Goal: Task Accomplishment & Management: Complete application form

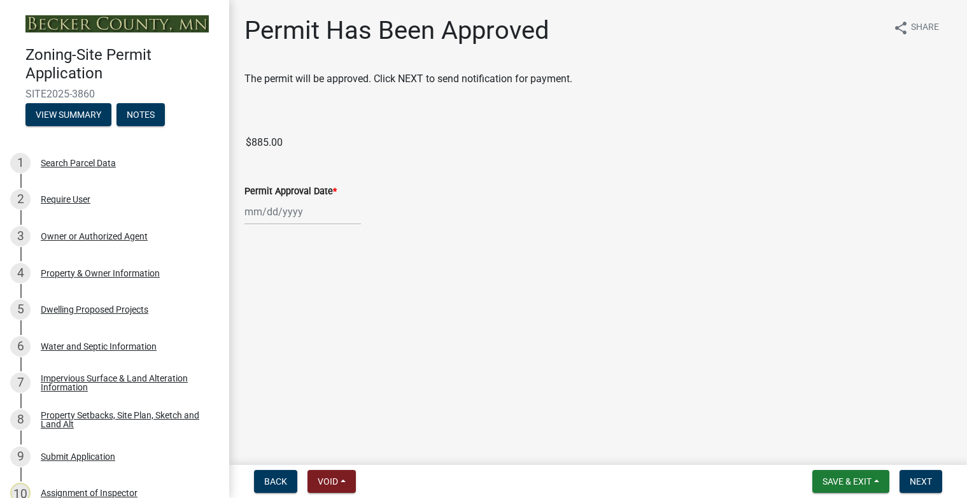
scroll to position [510, 0]
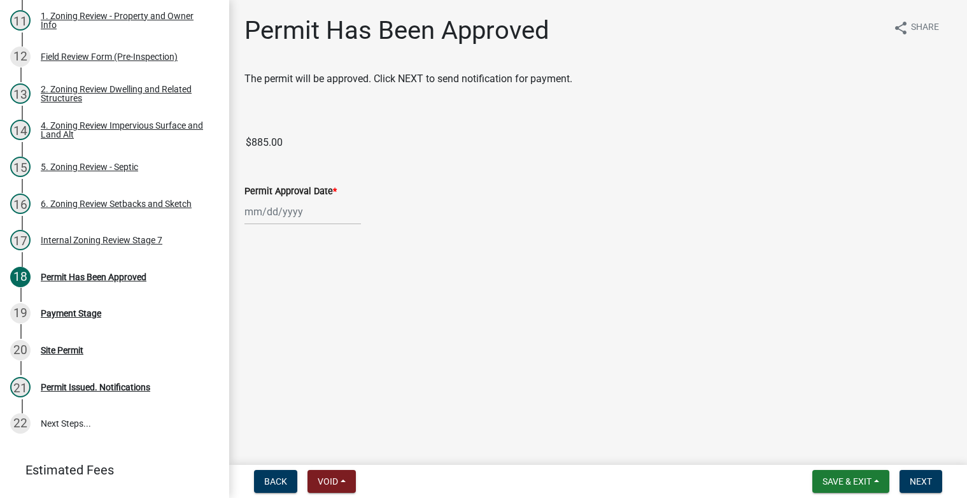
select select "9"
select select "2025"
click at [306, 217] on div "Jan Feb Mar Apr May Jun Jul Aug Sep Oct Nov Dec 1525 1526 1527 1528 1529 1530 1…" at bounding box center [303, 212] width 117 height 26
click at [313, 333] on div "25" at bounding box center [318, 341] width 20 height 20
type input "09/25/2025"
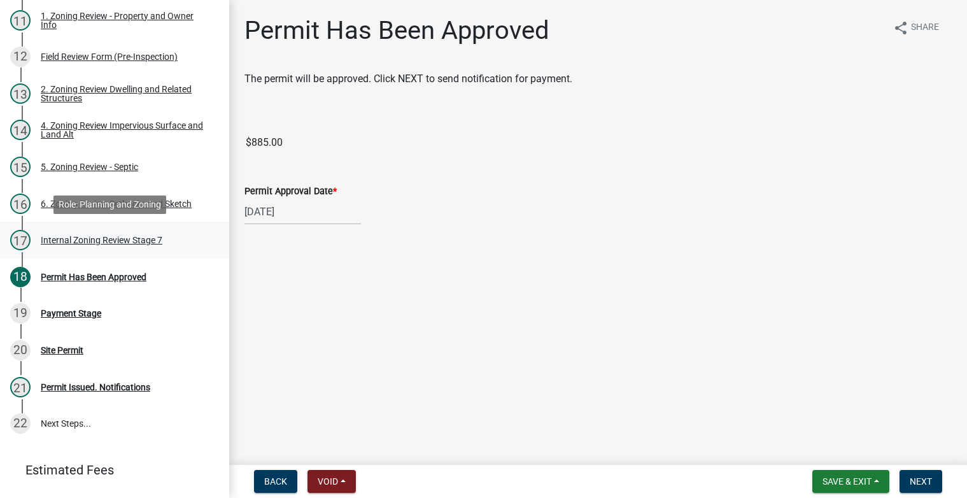
click at [146, 243] on div "Internal Zoning Review Stage 7" at bounding box center [102, 240] width 122 height 9
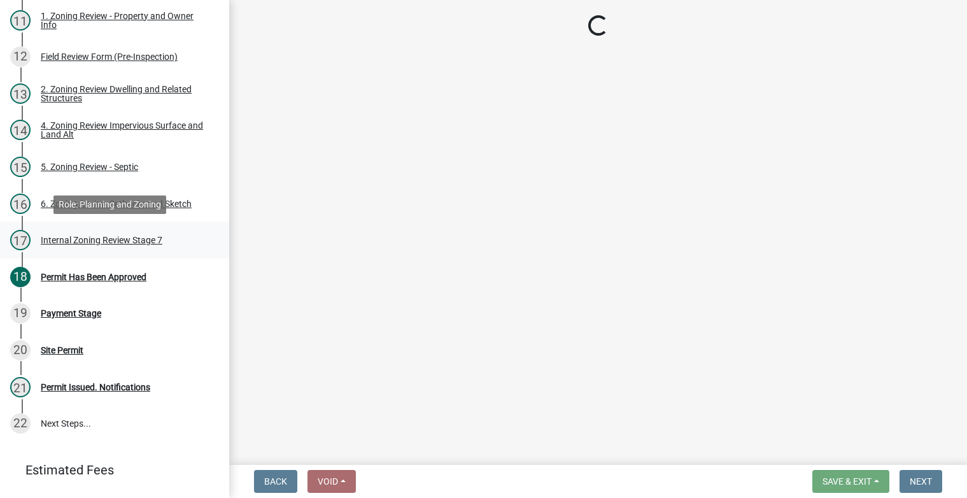
select select "a3547d78-d162-4c03-a5e6-44db720e788b"
select select "74b00539-a6f1-4ef6-a890-a22a5fa5fedf"
select select "bbe3a6c5-1893-4527-8578-ada07a3b8ea5"
select select "c0b6e50c-983d-48c1-a910-e8bd43c13b77"
select select "97c9e5a4-d35f-4903-ad68-b764687ac9e9"
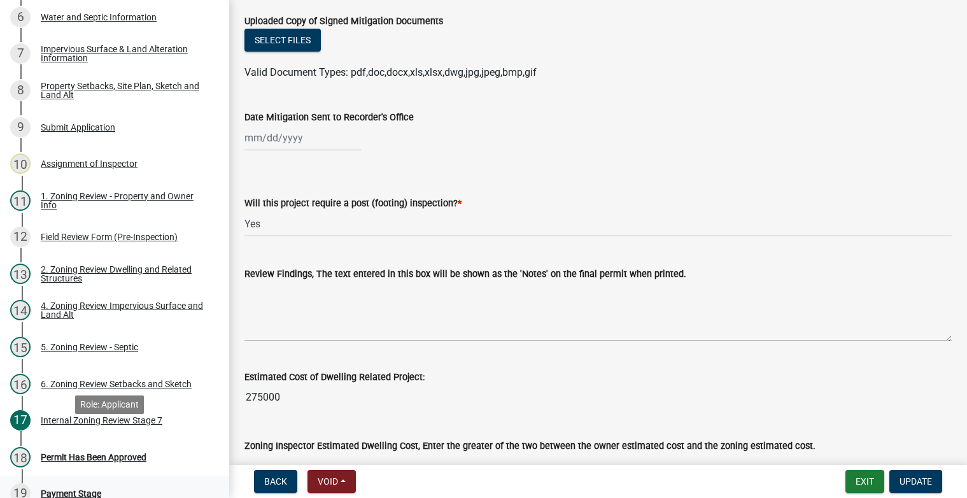
scroll to position [318, 0]
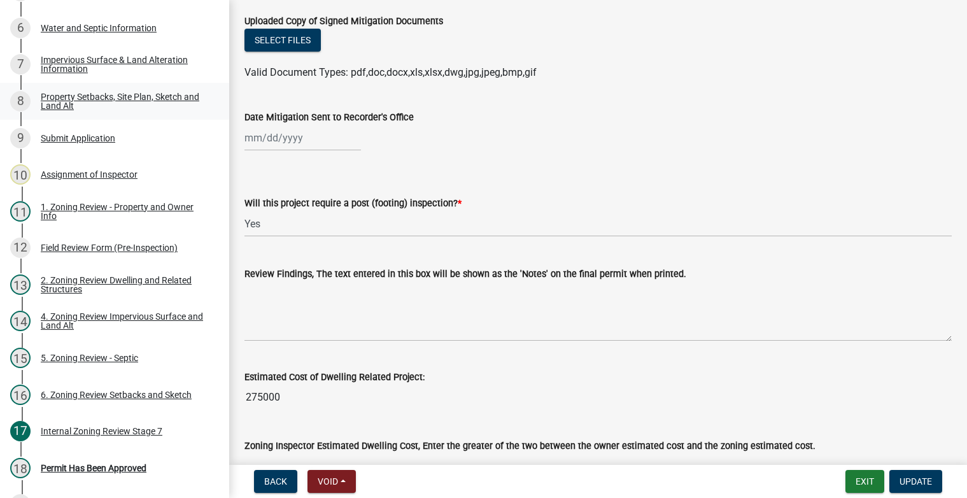
click at [96, 99] on div "Property Setbacks, Site Plan, Sketch and Land Alt" at bounding box center [125, 101] width 168 height 18
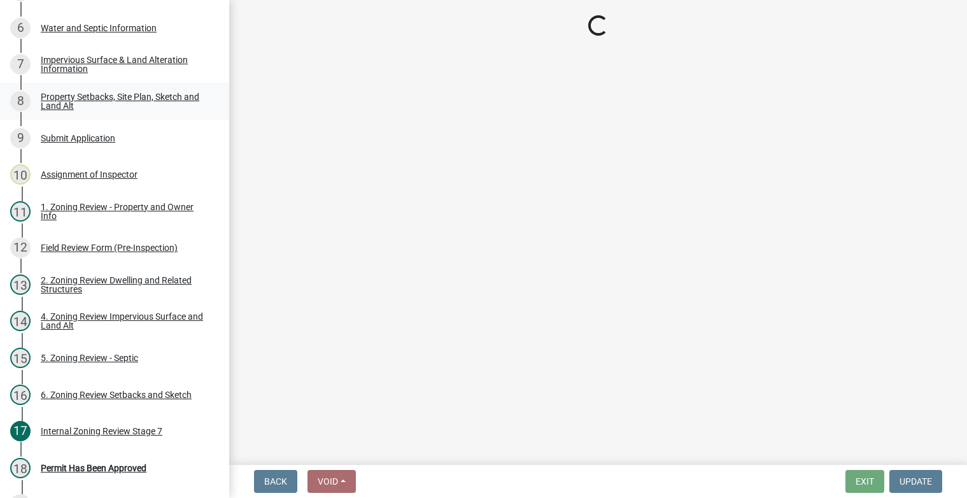
select select "d89fbfa0-1150-4954-b91c-9d482c9530a3"
select select "b56a4575-9846-47cf-8067-c59a4853da22"
select select "12f785fb-c378-4b18-841c-21c73dc99083"
select select "12da6293-5841-4f5c-bd92-3658833964cd"
select select "27b2a8b4-abf6-463e-8c0c-7c5d2b4fe26f"
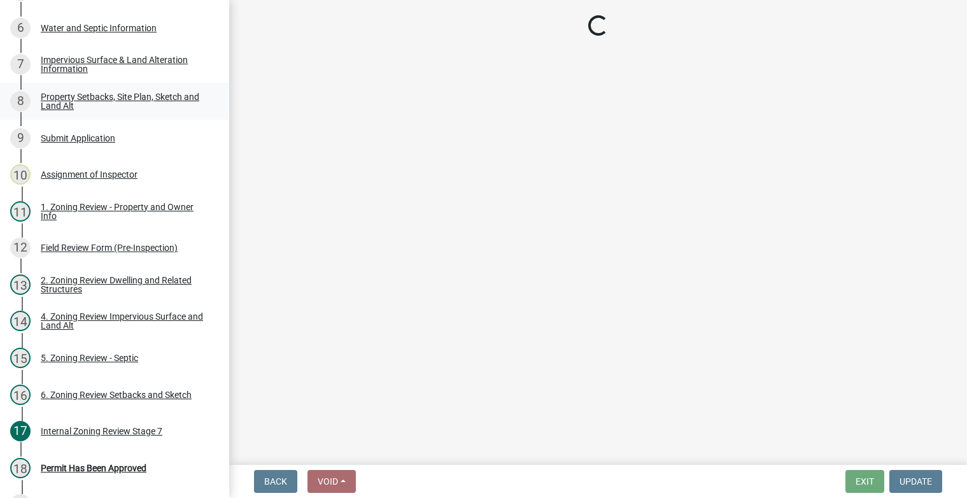
select select "28f6c7b2-2b88-4425-ae15-f67110f778a7"
select select "c8b8ea71-7088-4e87-a493-7bc88cc2835b"
select select "1418c7e3-4054-4b00-84b5-d09b9560f30a"
select select "4421853d-5e11-4b64-95ec-6c47066881cc"
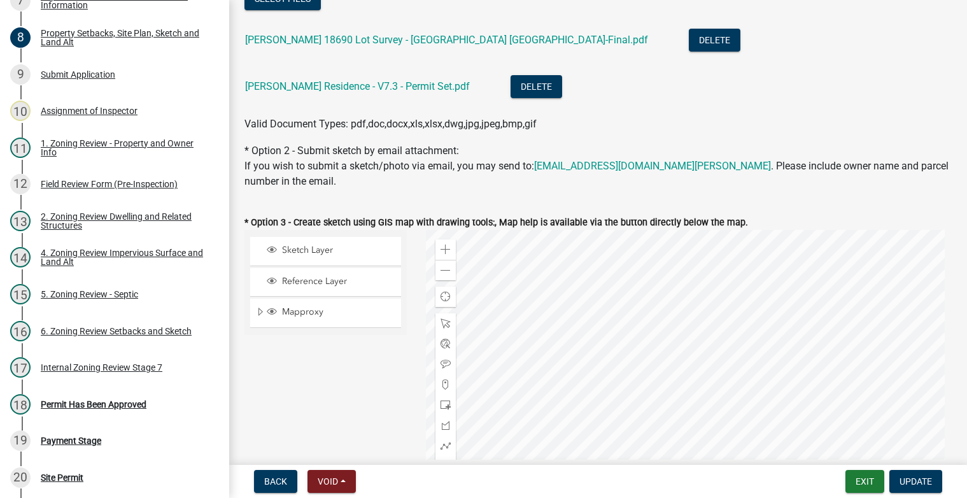
scroll to position [510, 0]
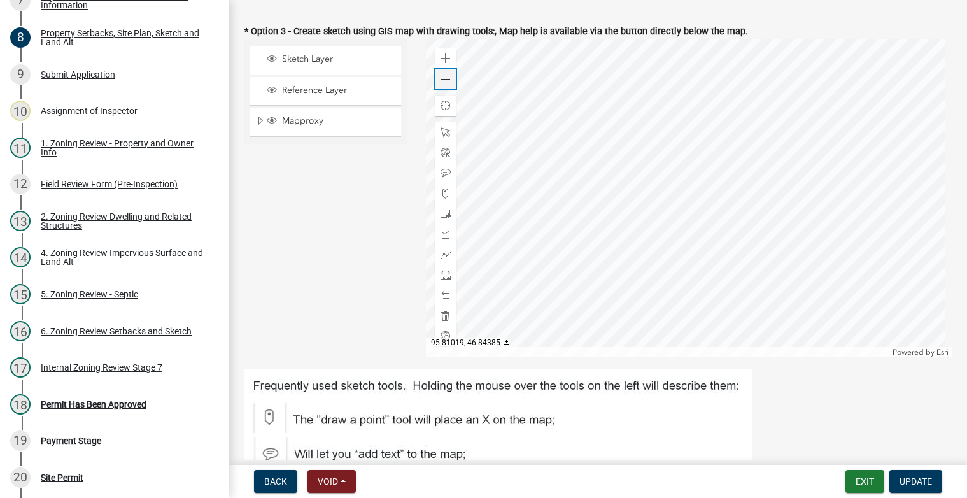
click at [441, 85] on span at bounding box center [446, 80] width 10 height 10
click at [552, 150] on div at bounding box center [689, 198] width 526 height 318
click at [162, 332] on div "6. Zoning Review Setbacks and Sketch" at bounding box center [116, 331] width 151 height 9
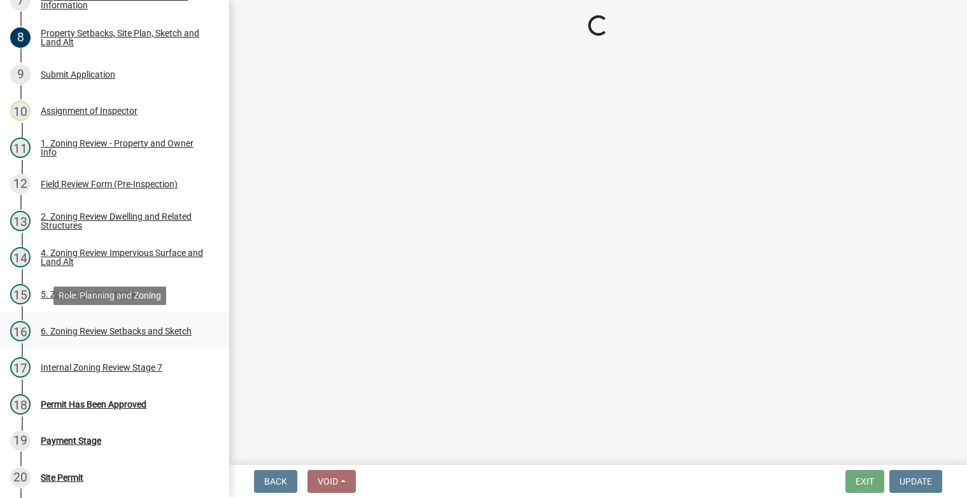
scroll to position [0, 0]
select select "cada6796-d529-4ebb-b6d4-faca8dd705c9"
select select "1355ee8a-8cf1-4796-8594-a9df27e9dfb0"
select select "90ee664a-1dc2-440e-be2c-90a87c157e77"
select select "f2187563-aefa-492e-adce-9c256a51e9d2"
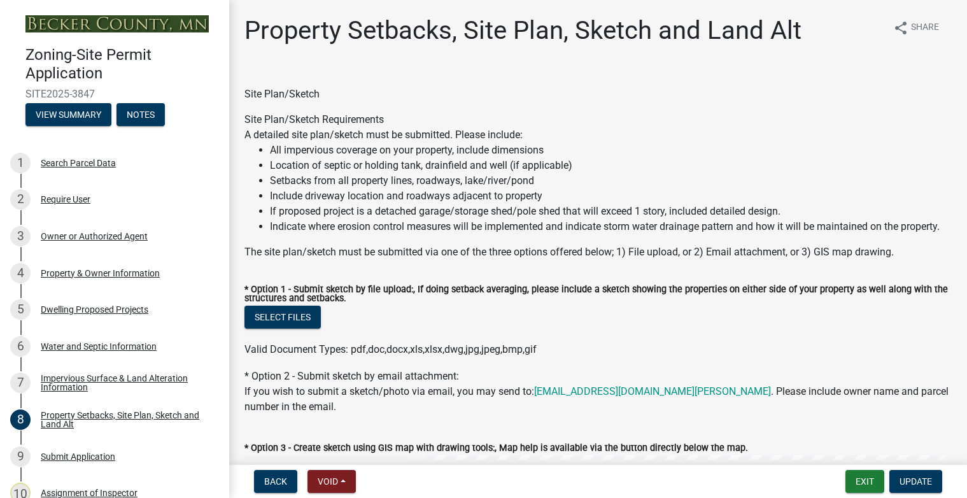
select select "d89fbfa0-1150-4954-b91c-9d482c9530a3"
select select "b56a4575-9846-47cf-8067-c59a4853da22"
select select "e8ab2dc3-aa3f-46f3-9b4a-37eb25ad84af"
select select "27b2a8b4-abf6-463e-8c0c-7c5d2b4fe26f"
select select "5ad4ab64-b44e-481c-9000-9e5907aa74e1"
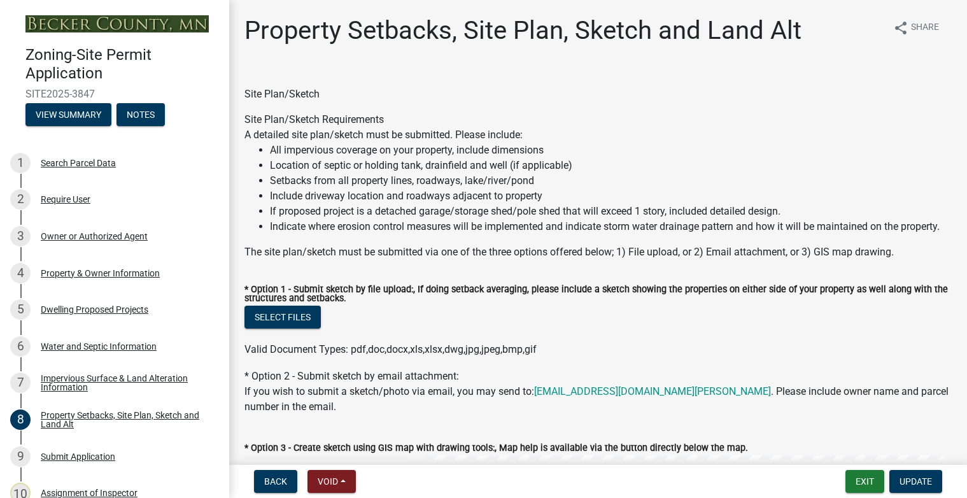
select select "e019de12-4845-45f2-ad10-5fb76eee0e55"
select select "c8b8ea71-7088-4e87-a493-7bc88cc2835b"
select select "133211ff-91ce-4a0a-9235-b48a7e2069a0"
select select "19d13e65-c93d-443e-910a-7a17299544cc"
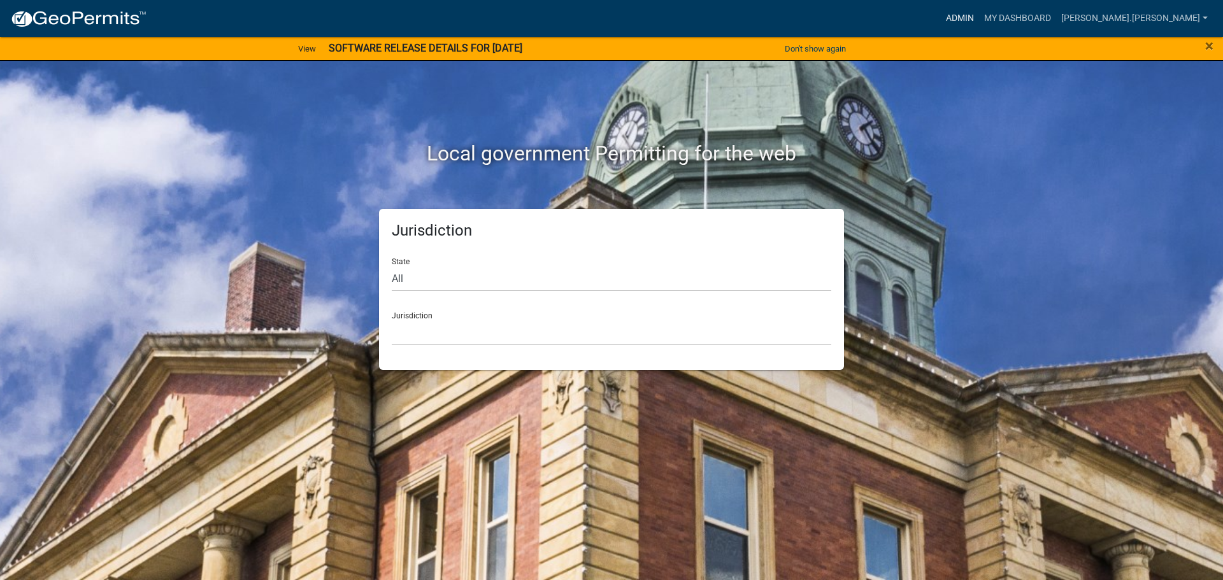
click at [979, 10] on link "Admin" at bounding box center [960, 18] width 38 height 24
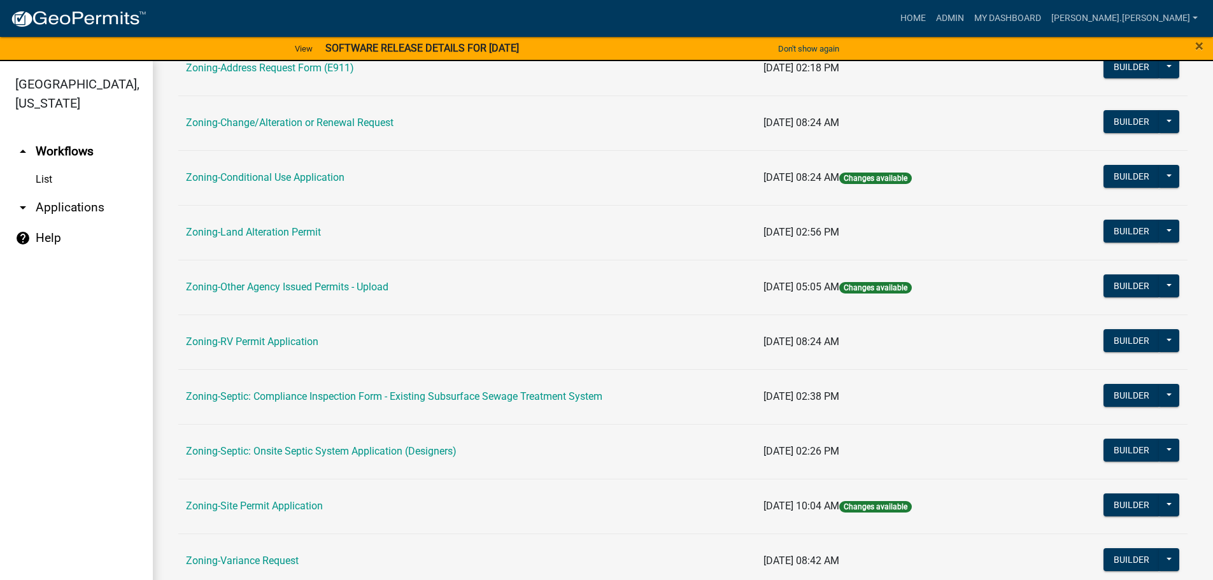
scroll to position [318, 0]
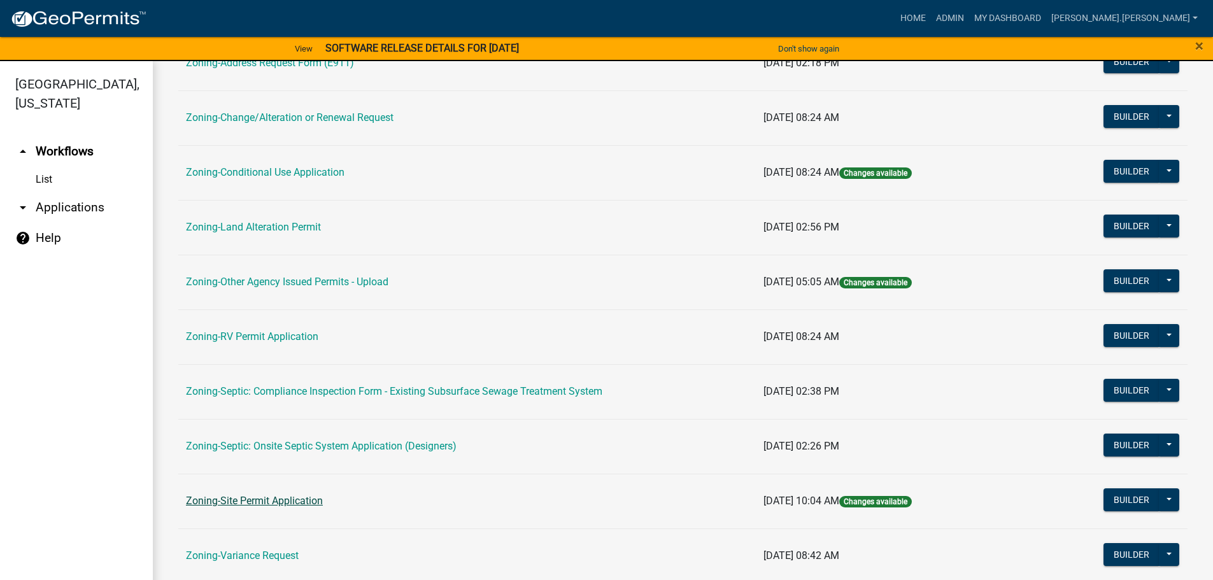
click at [248, 500] on link "Zoning-Site Permit Application" at bounding box center [254, 501] width 137 height 12
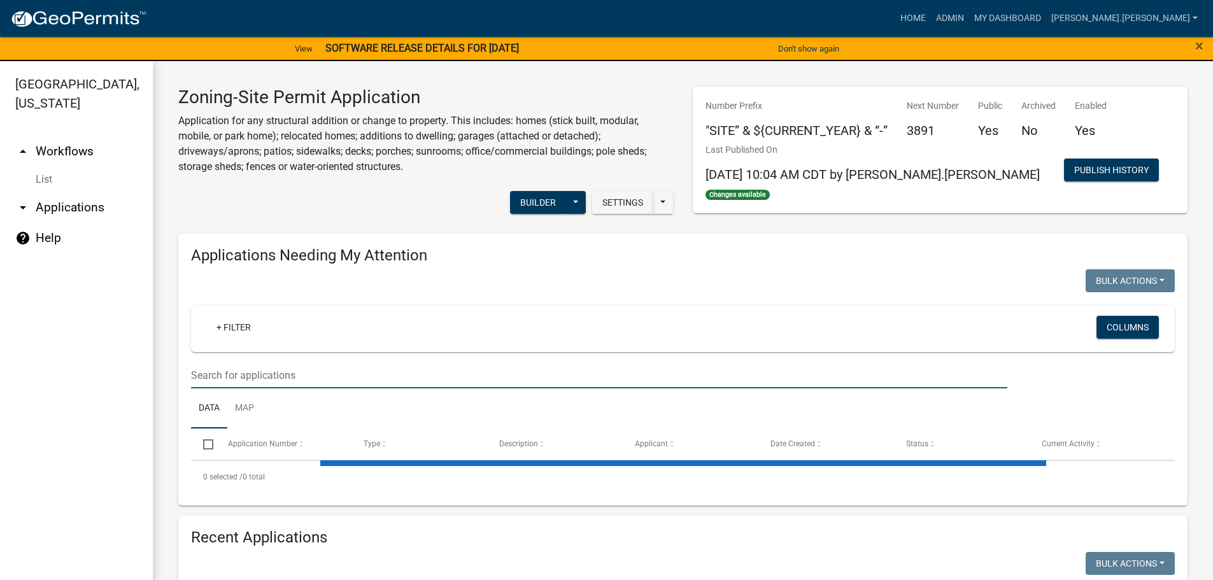
click at [327, 378] on input "text" at bounding box center [599, 375] width 816 height 26
paste input "080765000"
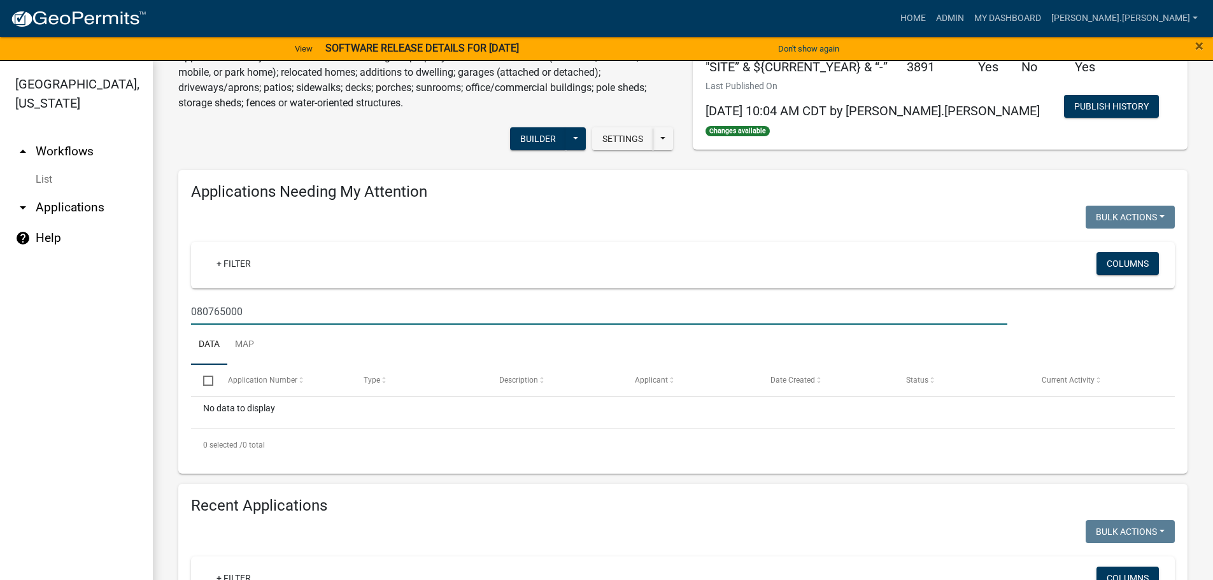
scroll to position [255, 0]
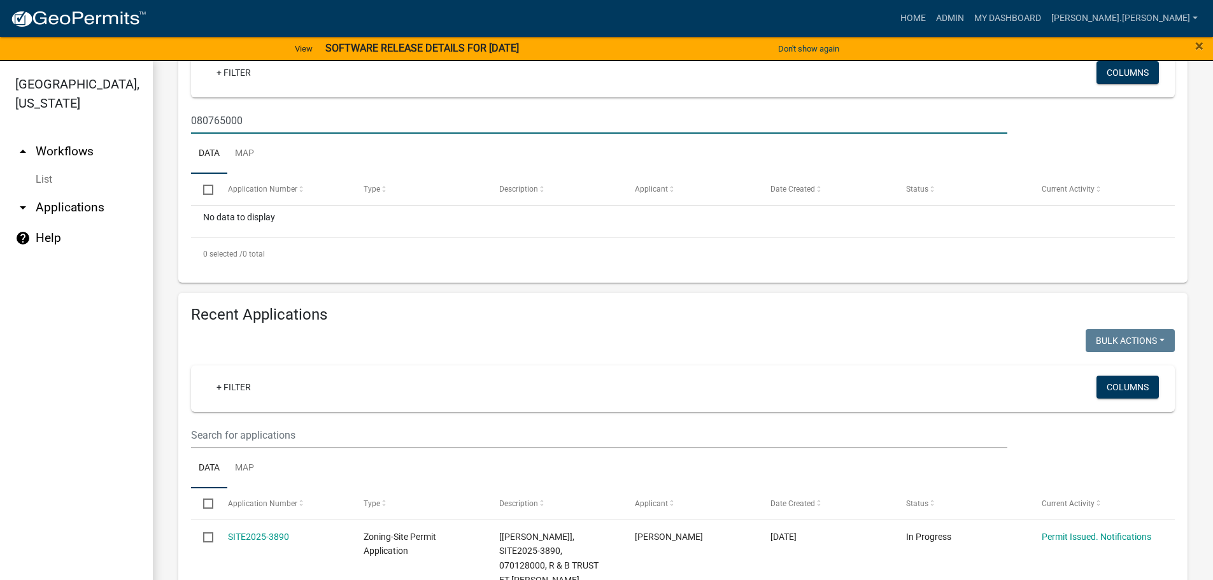
type input "080765000"
click at [299, 440] on input "text" at bounding box center [599, 435] width 816 height 26
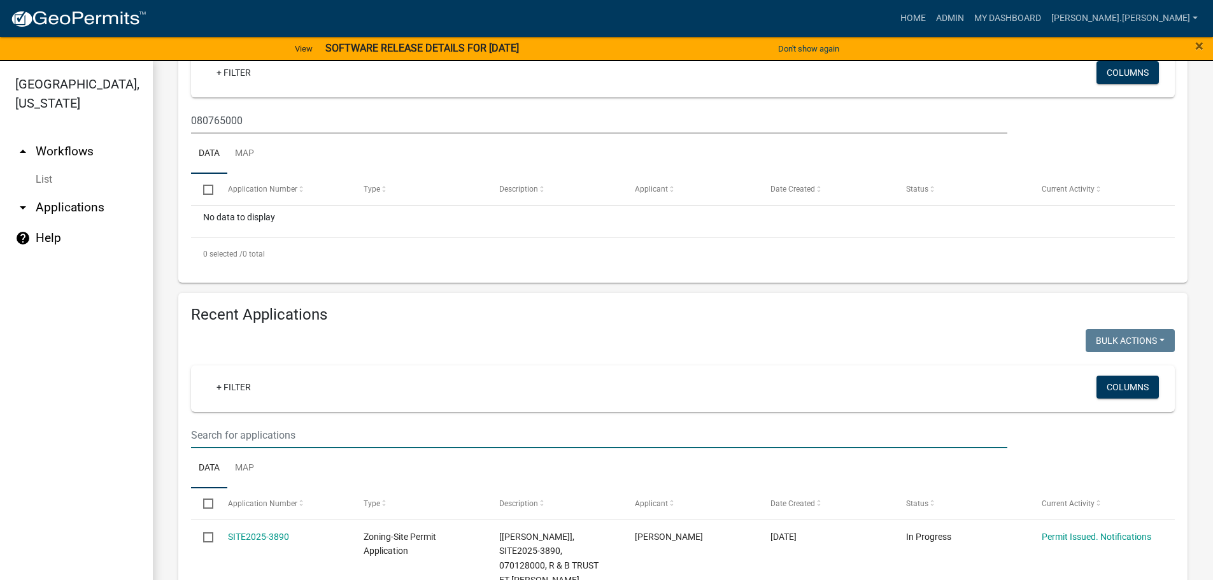
paste input "080765000"
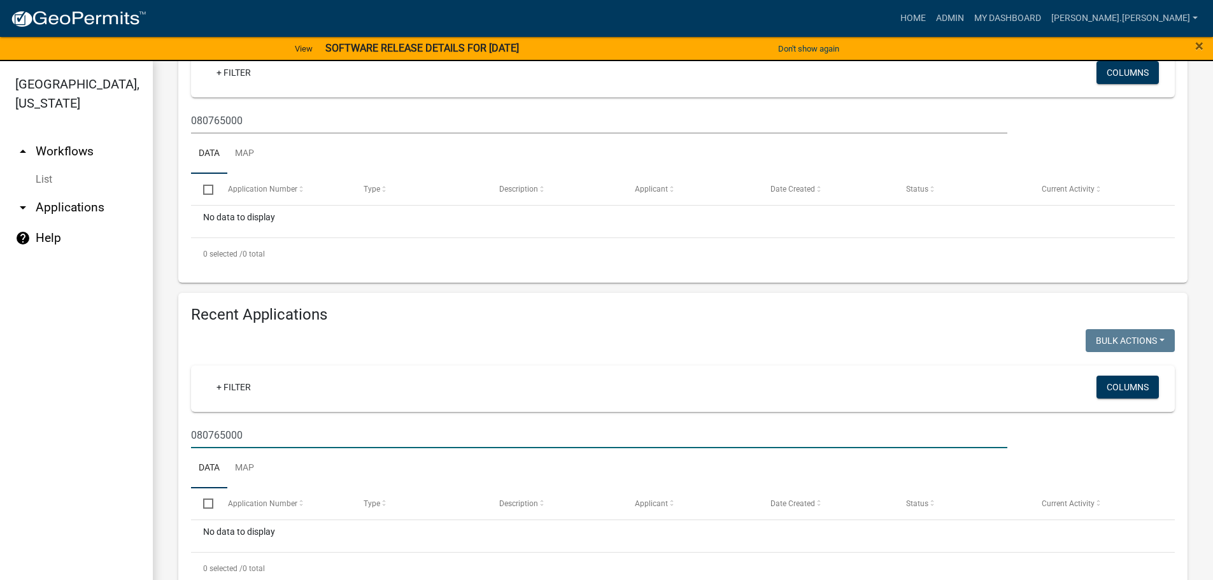
type input "080765000"
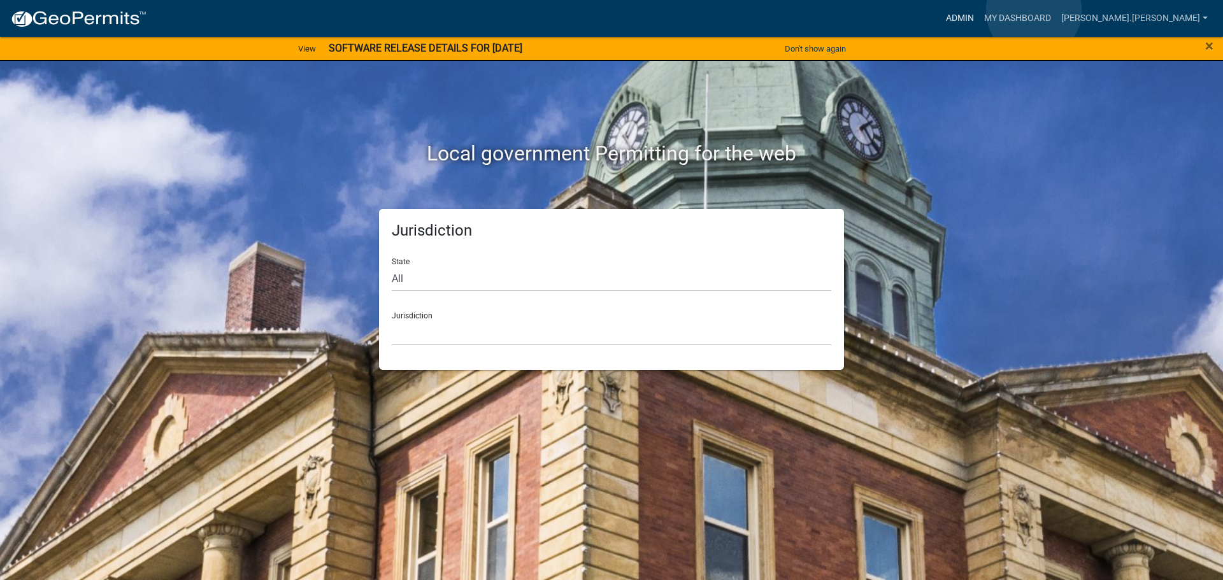
click at [979, 11] on link "Admin" at bounding box center [960, 18] width 38 height 24
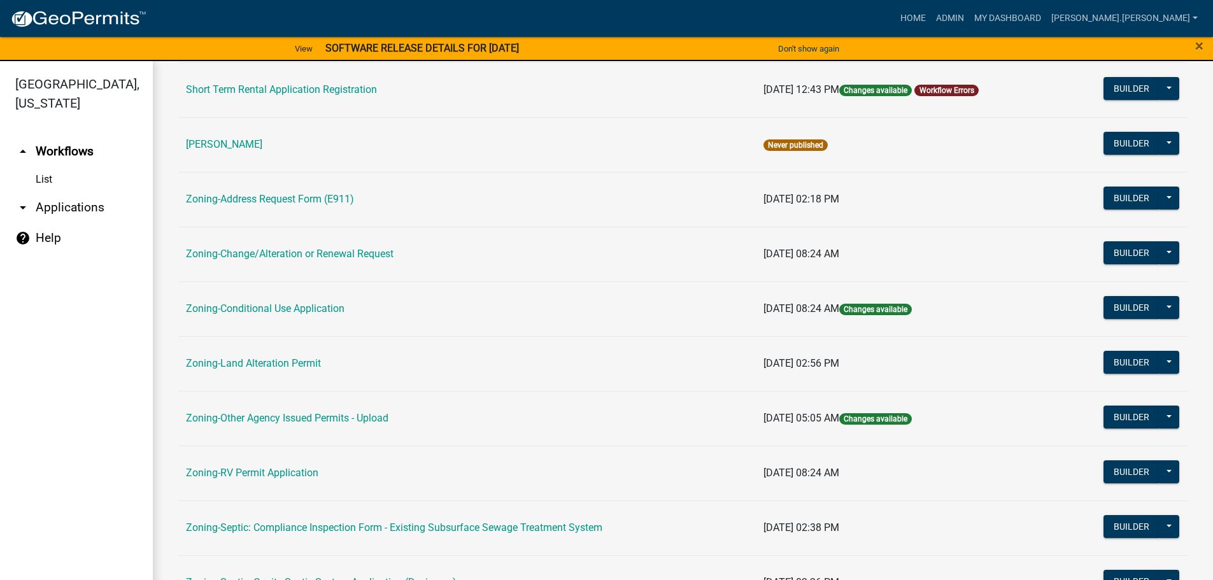
scroll to position [191, 0]
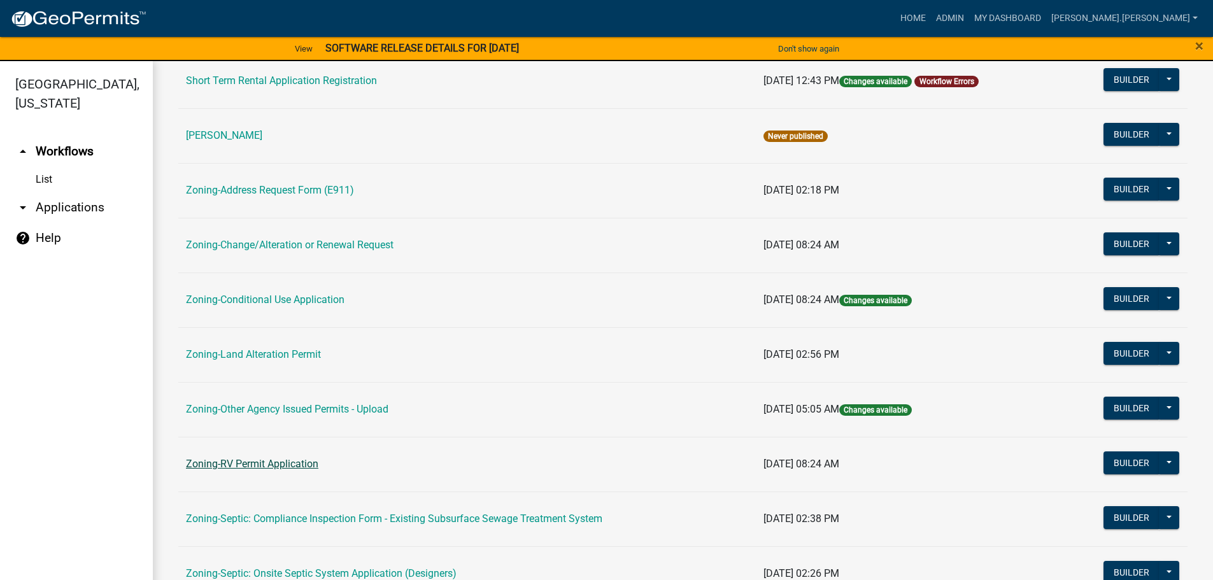
click at [257, 462] on link "Zoning-RV Permit Application" at bounding box center [252, 464] width 132 height 12
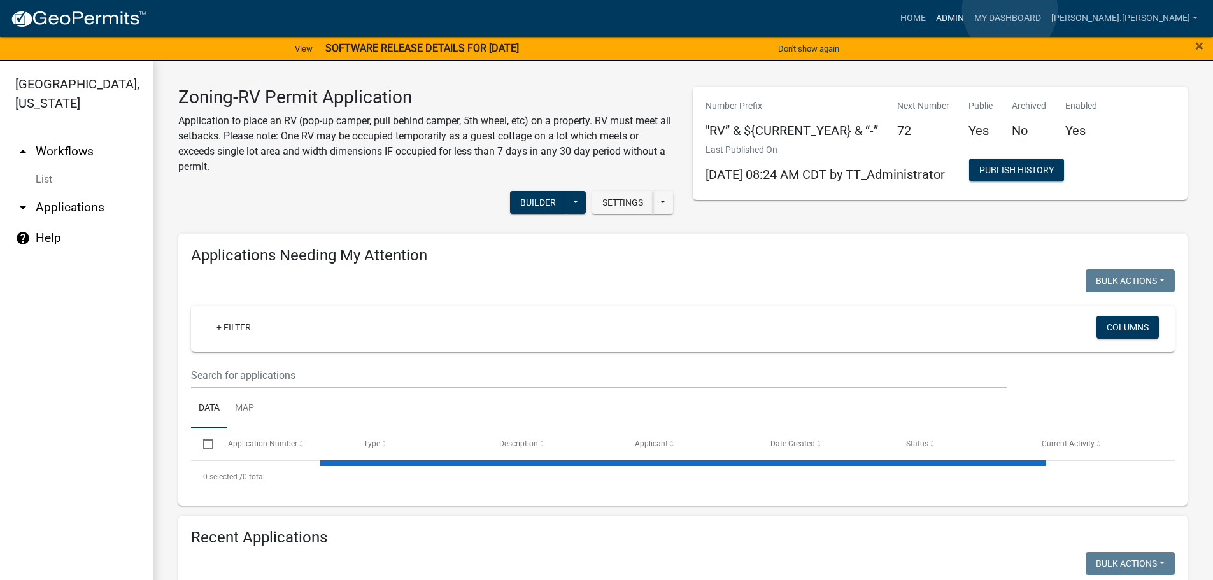
click at [969, 10] on link "Admin" at bounding box center [950, 18] width 38 height 24
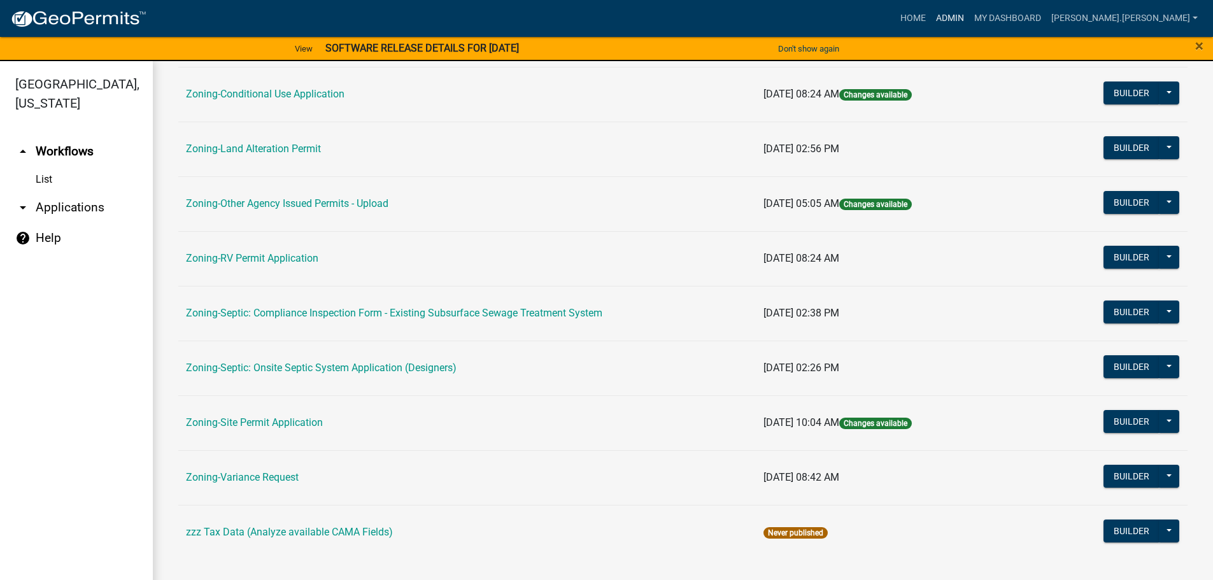
scroll to position [397, 0]
click at [270, 420] on link "Zoning-Site Permit Application" at bounding box center [254, 423] width 137 height 12
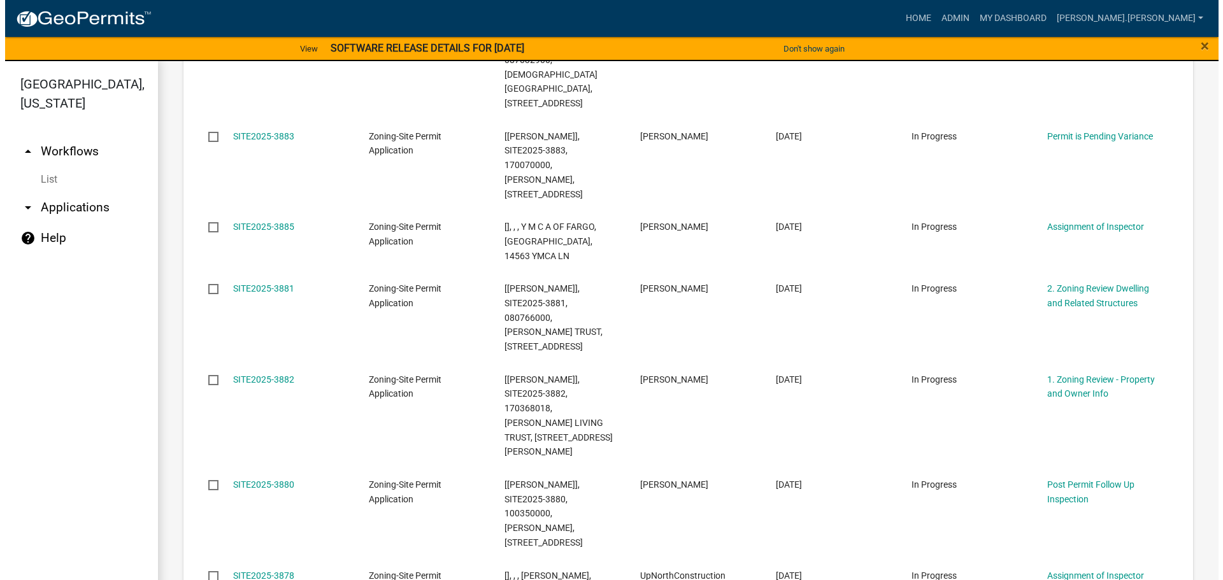
scroll to position [1372, 0]
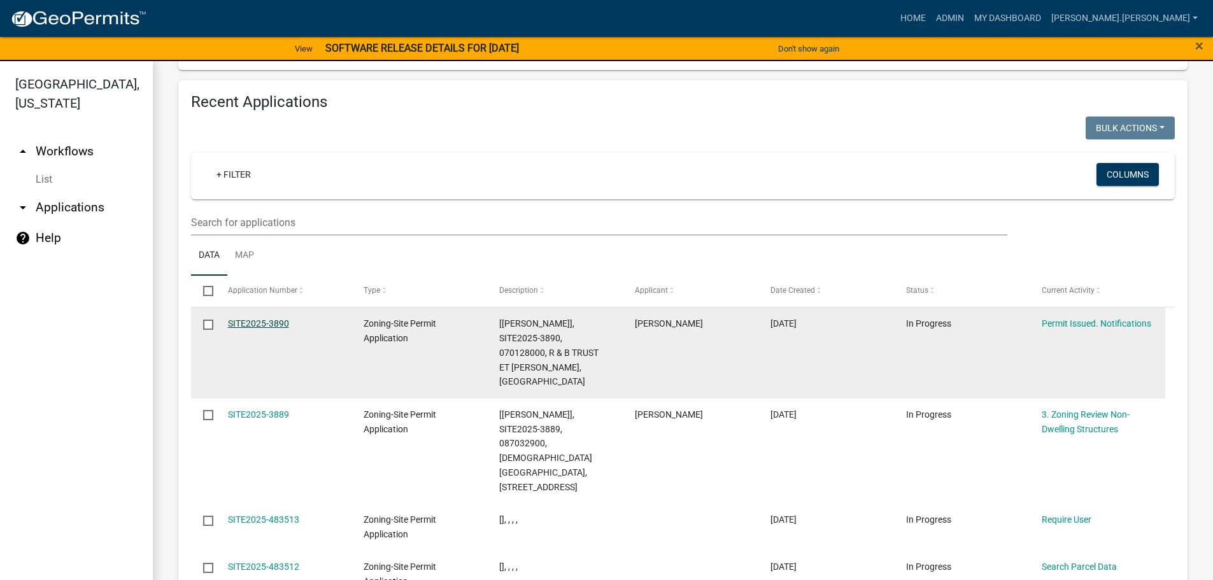
click at [269, 318] on link "SITE2025-3890" at bounding box center [258, 323] width 61 height 10
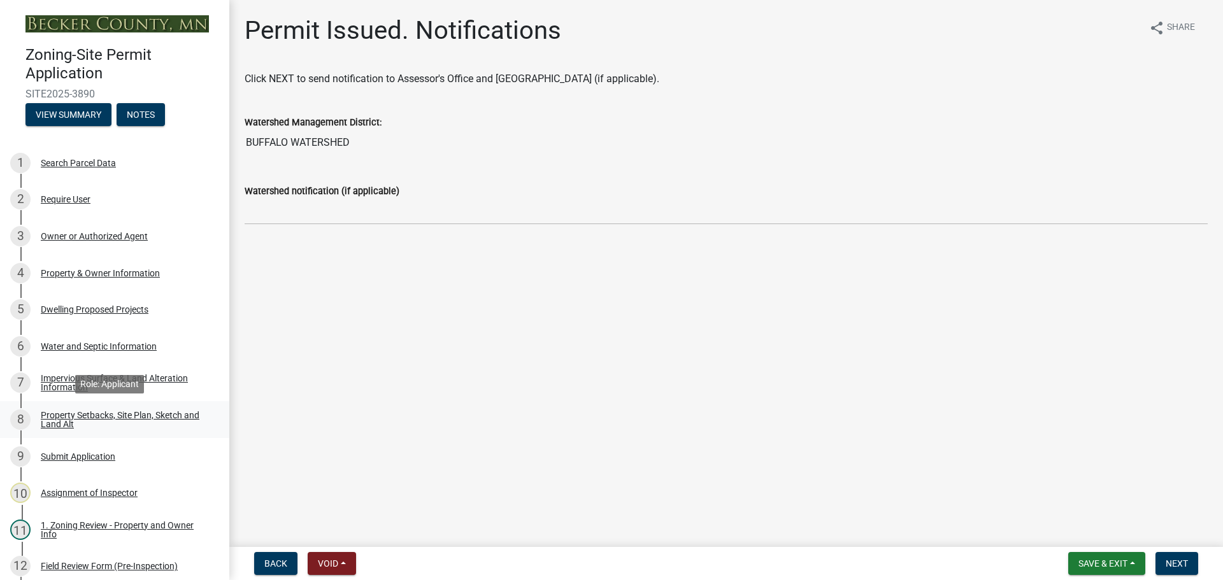
click at [113, 412] on div "Property Setbacks, Site Plan, Sketch and Land Alt" at bounding box center [125, 420] width 168 height 18
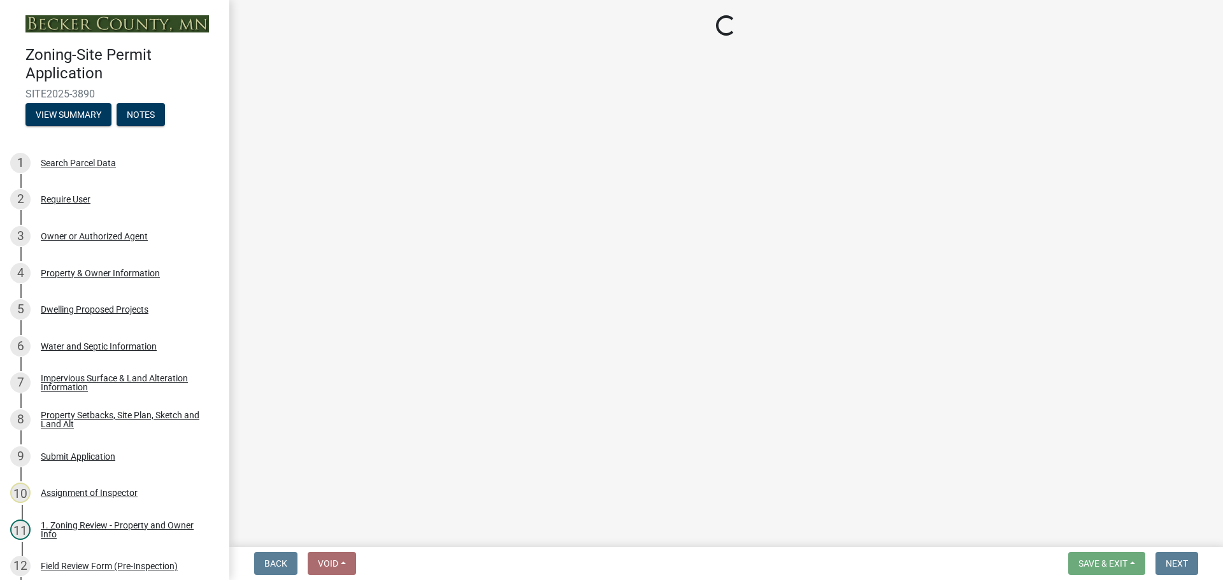
select select "7b13c63f-e699-4112-b373-98fbd28ec536"
select select "ea006710-9c33-42af-b592-fb3d359943c8"
select select "fd58f24c-a096-4195-863e-b494ea1fd324"
select select "12f785fb-c378-4b18-841c-21c73dc99083"
select select "12da6293-5841-4f5c-bd92-3658833964cd"
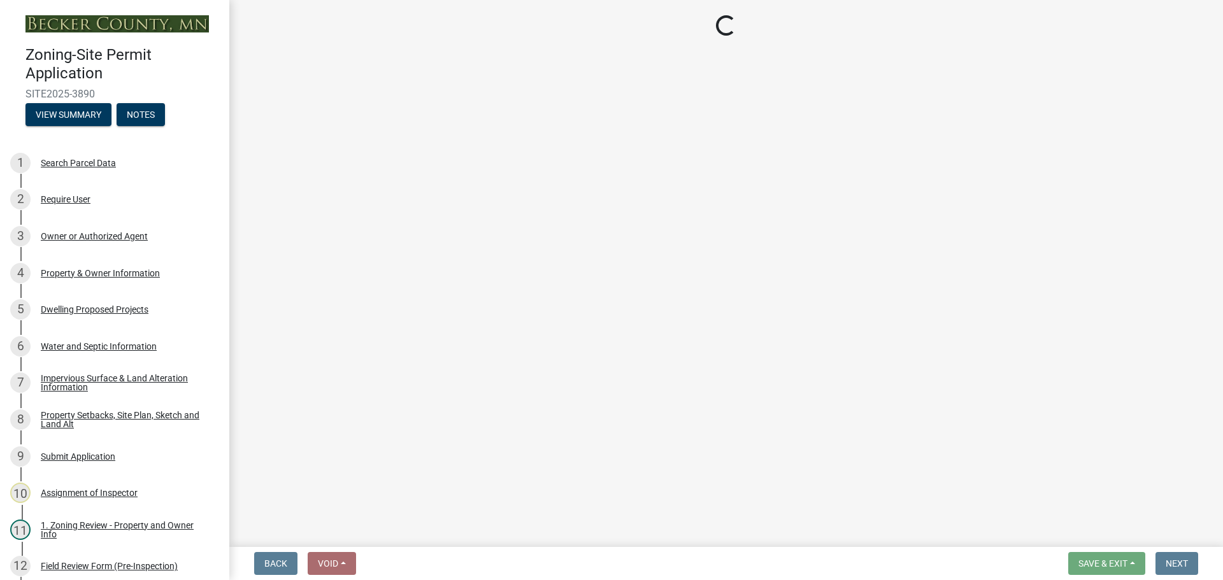
select select "5ad4ab64-b44e-481c-9000-9e5907aa74e1"
select select "e019de12-4845-45f2-ad10-5fb76eee0e55"
select select "c8b8ea71-7088-4e87-a493-7bc88cc2835b"
select select "1418c7e3-4054-4b00-84b5-d09b9560f30a"
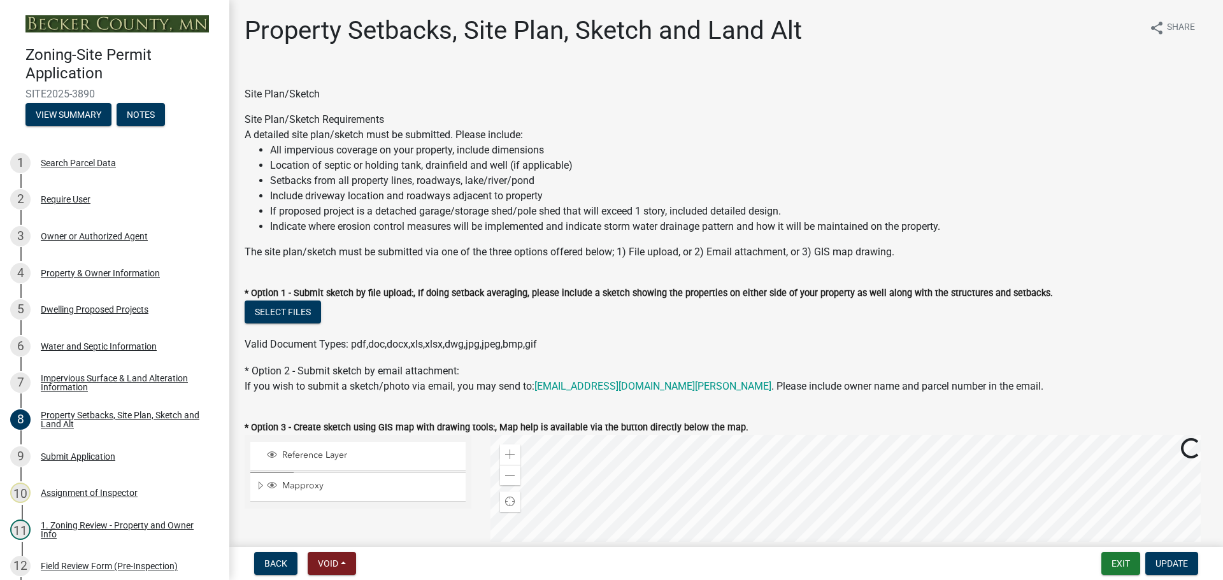
scroll to position [255, 0]
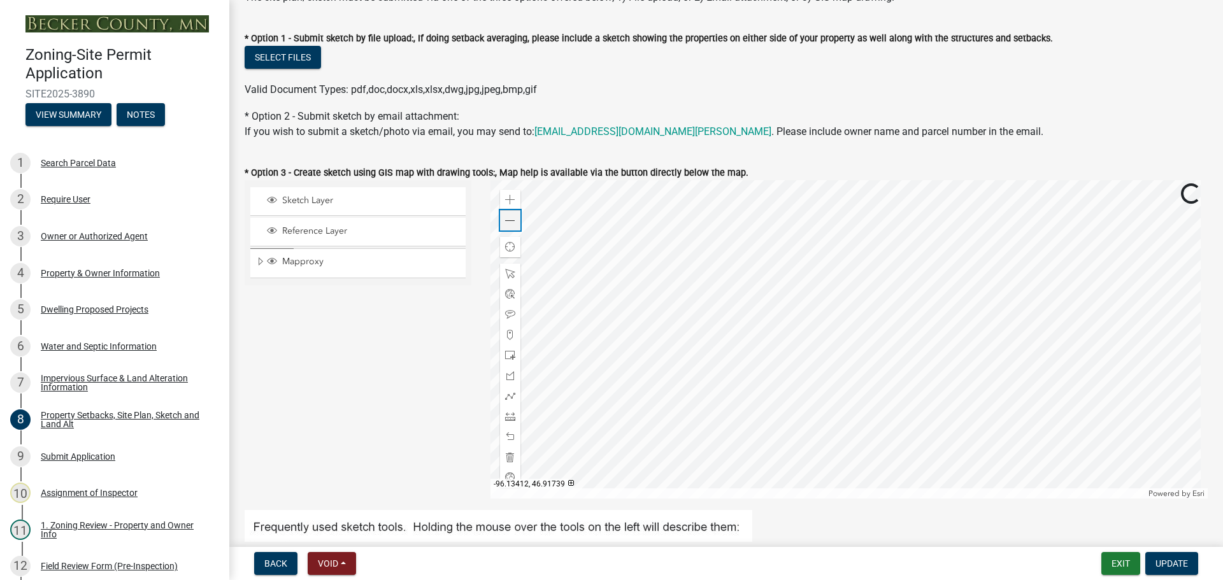
click at [510, 225] on span at bounding box center [510, 221] width 10 height 10
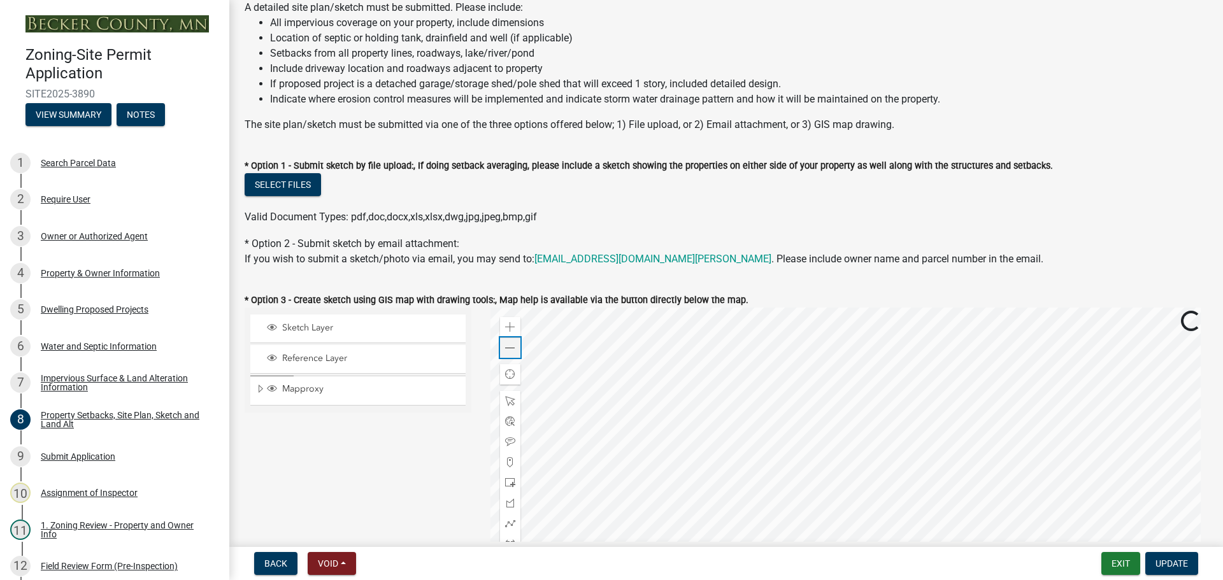
scroll to position [382, 0]
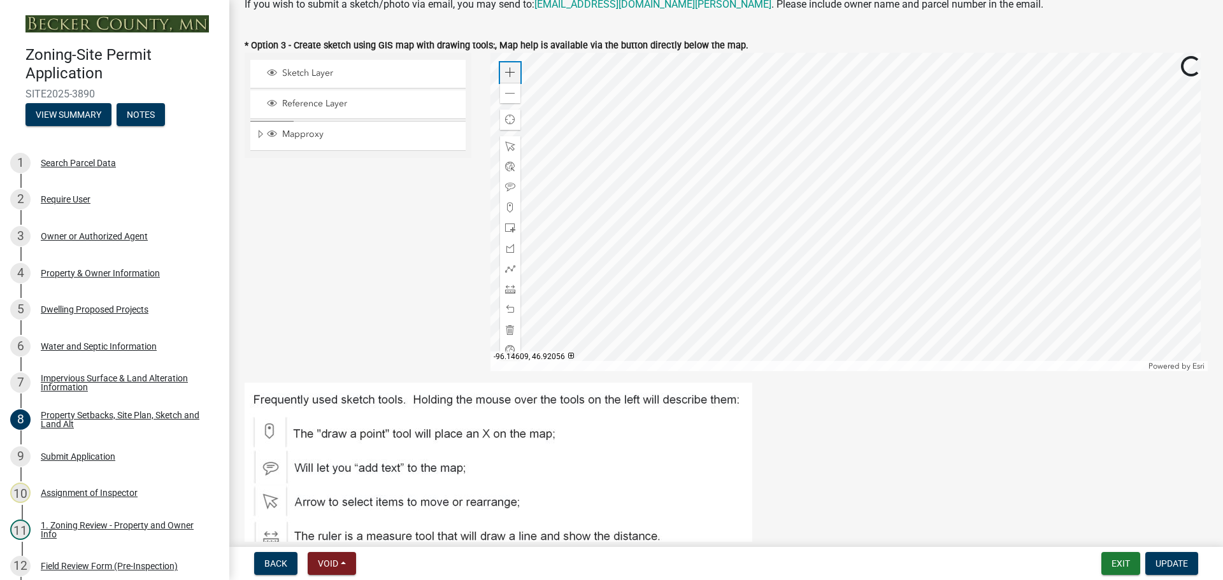
click at [501, 76] on div "Zoom in" at bounding box center [510, 72] width 20 height 20
click at [769, 210] on div at bounding box center [849, 212] width 718 height 318
click at [509, 290] on span at bounding box center [510, 289] width 10 height 10
click at [898, 235] on div at bounding box center [849, 212] width 718 height 318
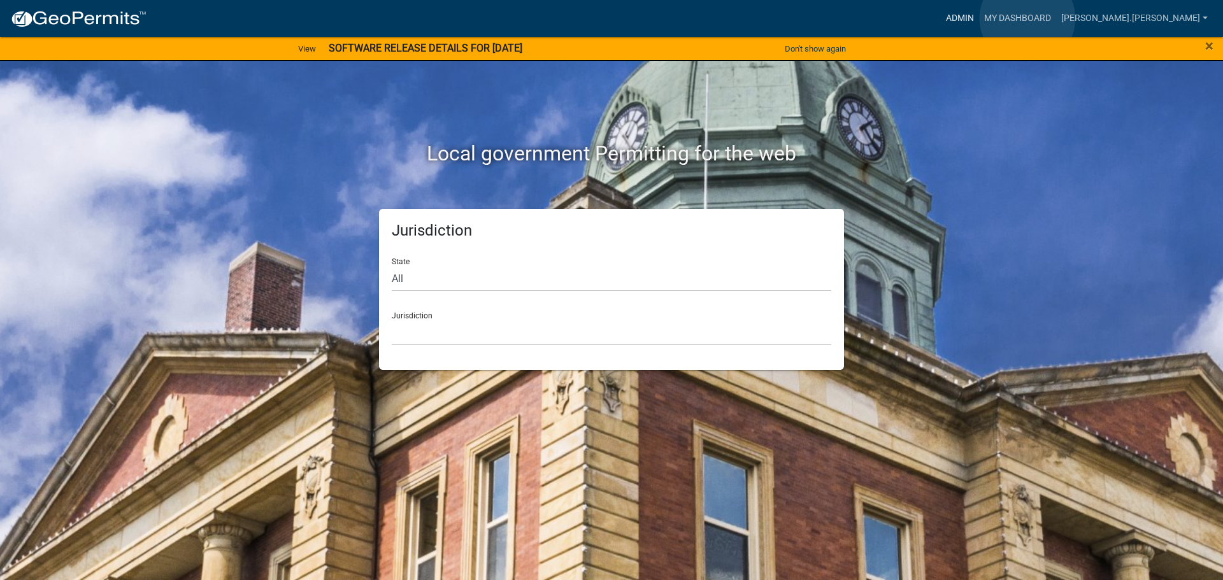
click at [979, 18] on link "Admin" at bounding box center [960, 18] width 38 height 24
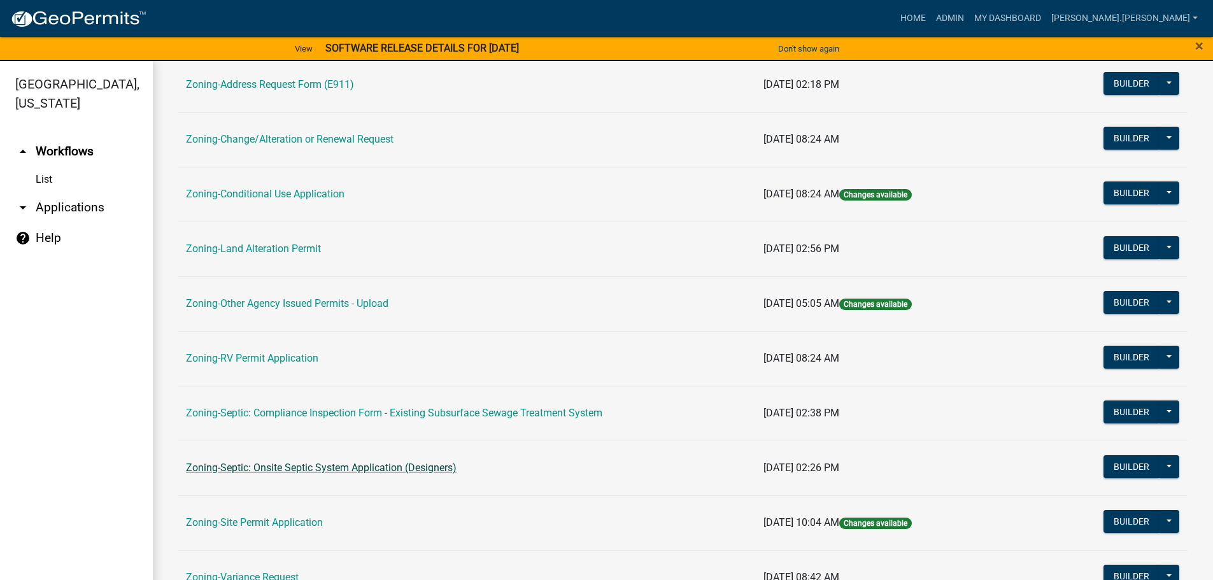
scroll to position [318, 0]
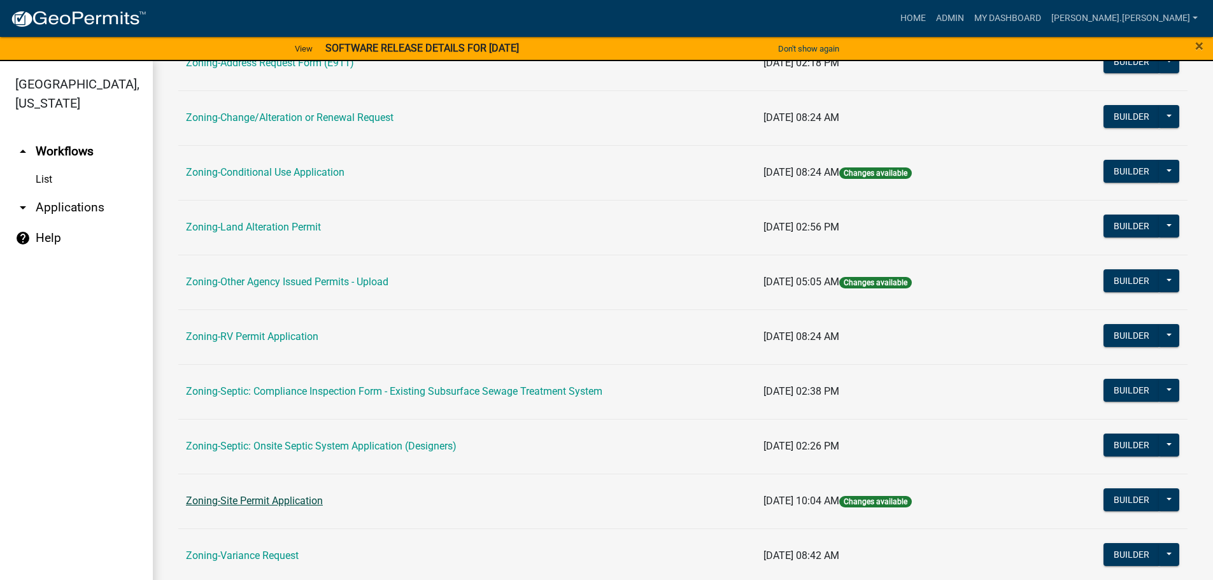
click at [269, 502] on link "Zoning-Site Permit Application" at bounding box center [254, 501] width 137 height 12
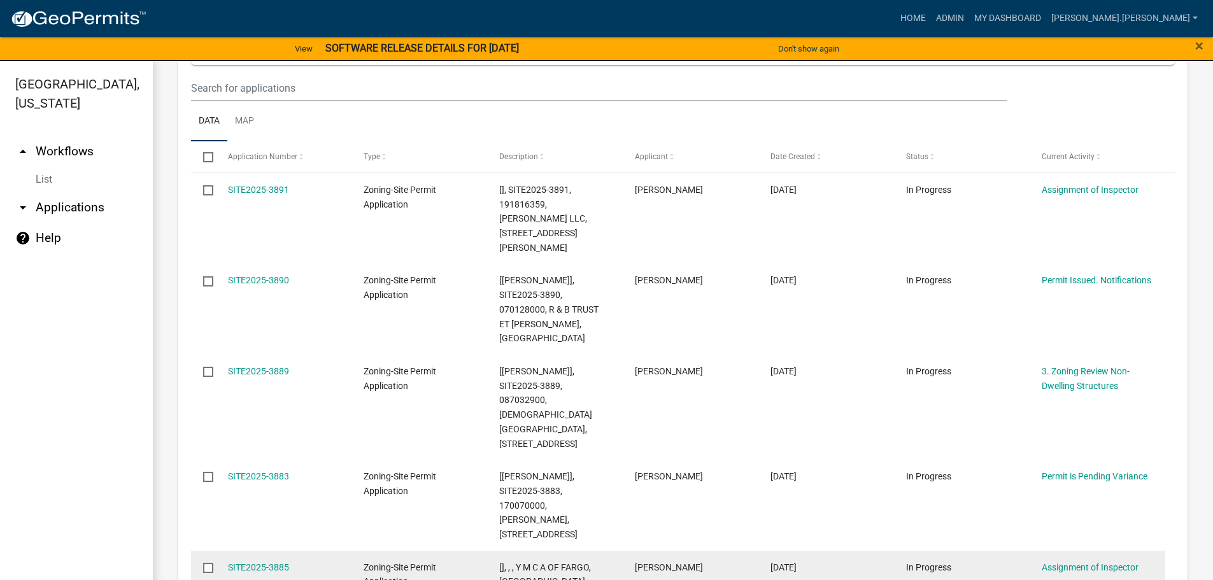
scroll to position [191, 0]
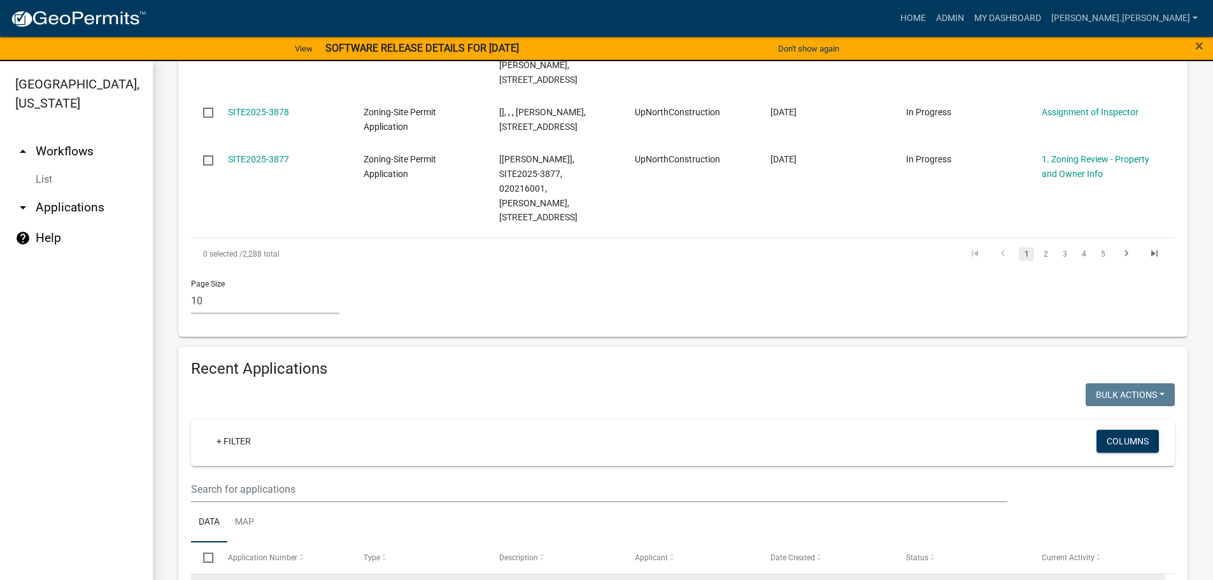
drag, startPoint x: 362, startPoint y: 236, endPoint x: 343, endPoint y: 405, distance: 169.9
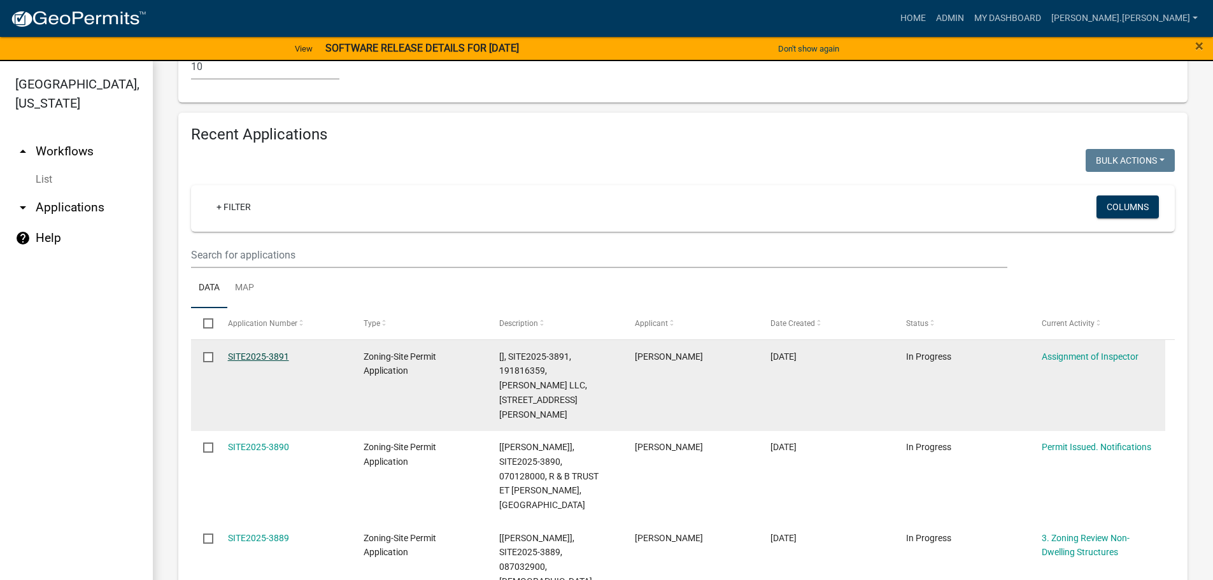
scroll to position [1395, 0]
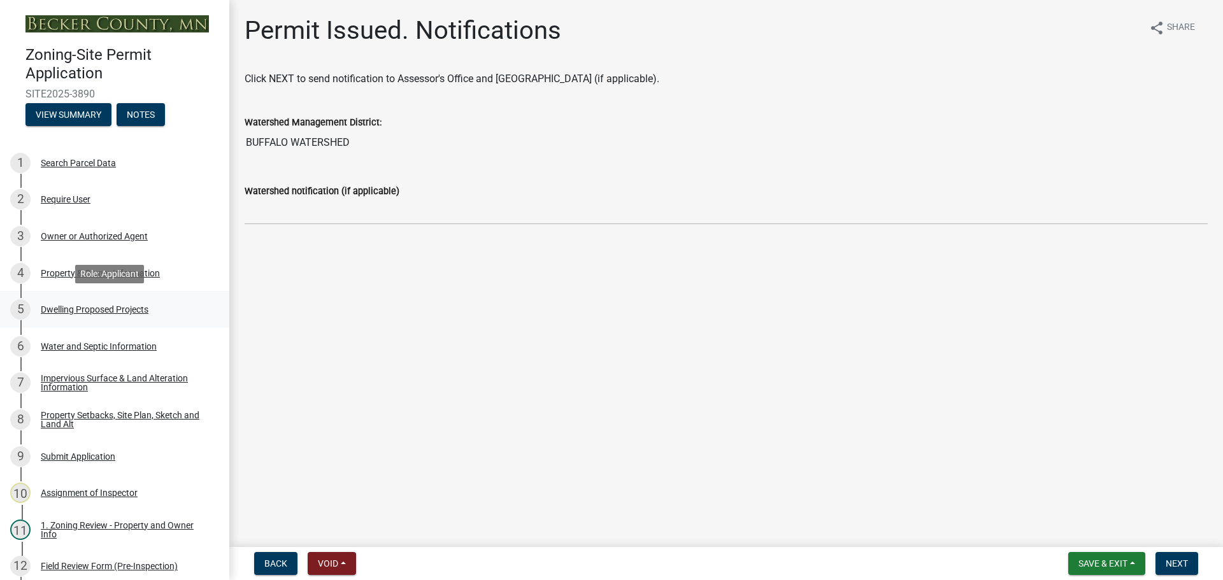
click at [107, 310] on div "Dwelling Proposed Projects" at bounding box center [95, 309] width 108 height 9
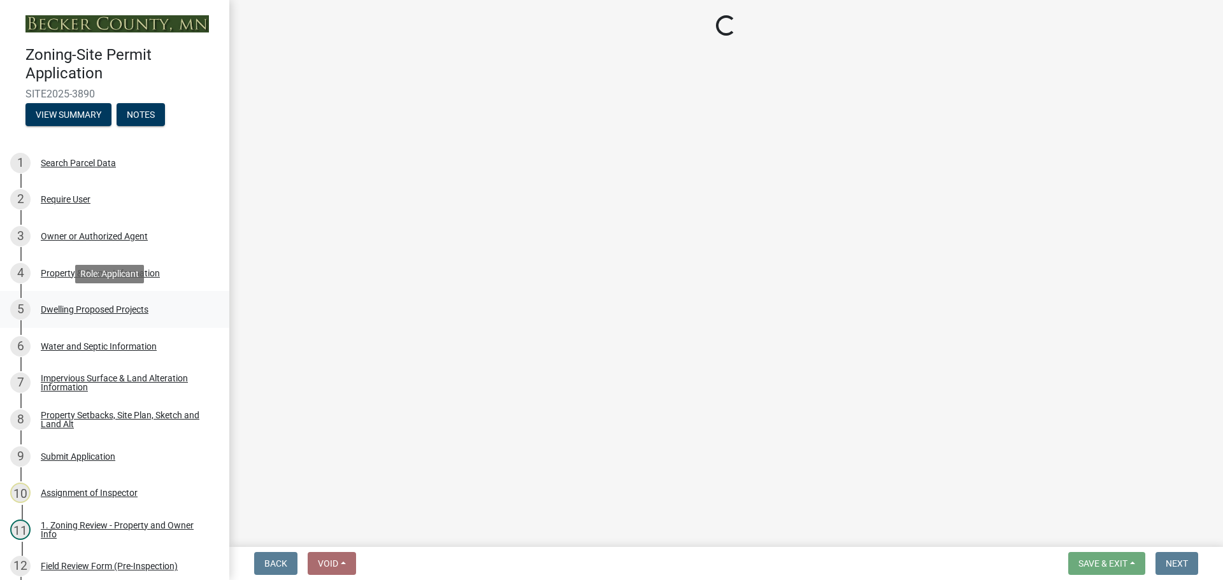
select select "5b8abcc6-67f7-49fb-8f25-c295ccc2b339"
select select "566f81cc-4b3f-4ecb-9f16-a2b313352c61"
select select "4f5e2784-8c40-49a3-b0e9-8f1a3cbab4f4"
select select "ebb33175-329d-4f8e-9ee0-a71ca57f3362"
select select "638dddef-31f4-4d73-b0b5-0ffc7b344434"
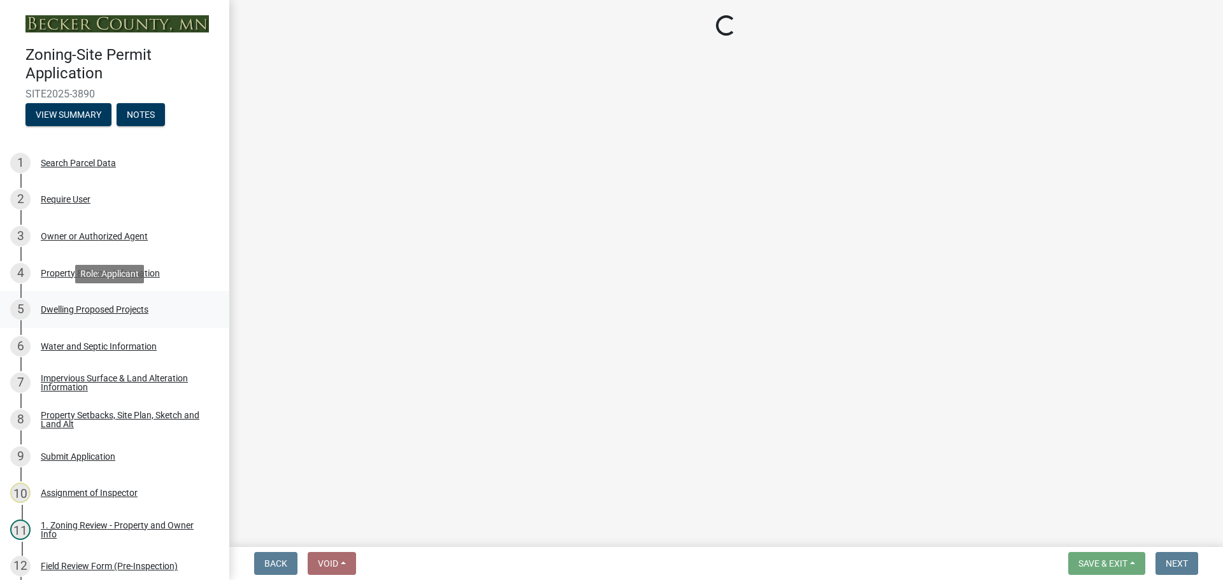
select select "43dc438e-12cf-4fa6-b4ef-a236ffc627d7"
select select "8786fdd2-7f96-462d-8069-e958fae6b9a0"
select select "59dc9cee-723e-448c-a454-fe3238b55aba"
select select "1cc45182-8160-4464-8930-8908804d880e"
select select "ab9119d1-7da9-49c4-9fac-8c142204c89d"
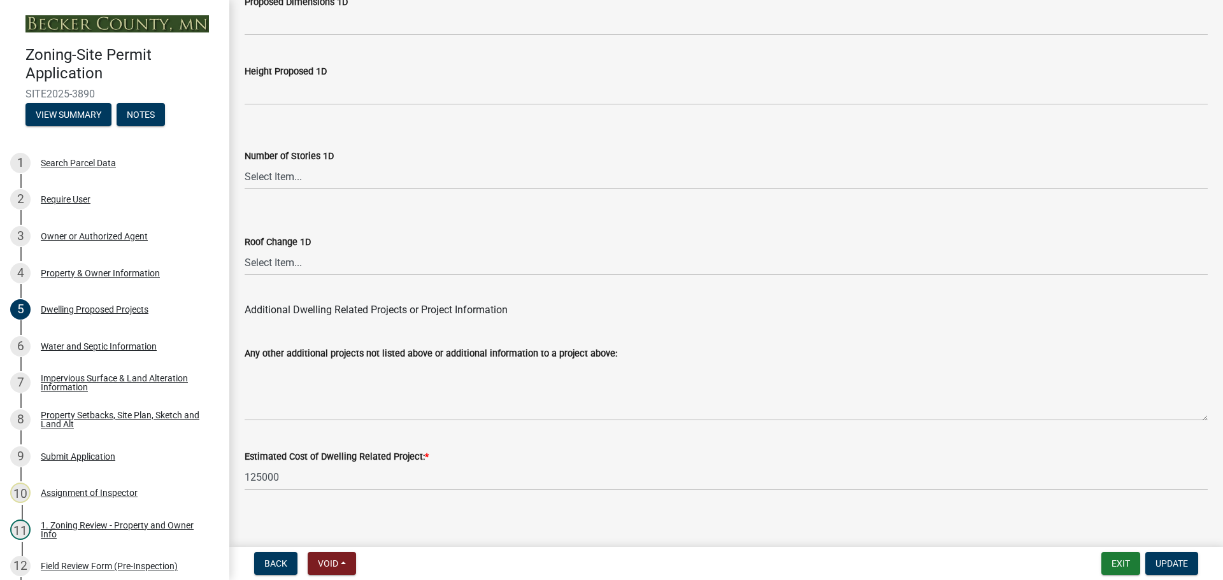
scroll to position [3054, 0]
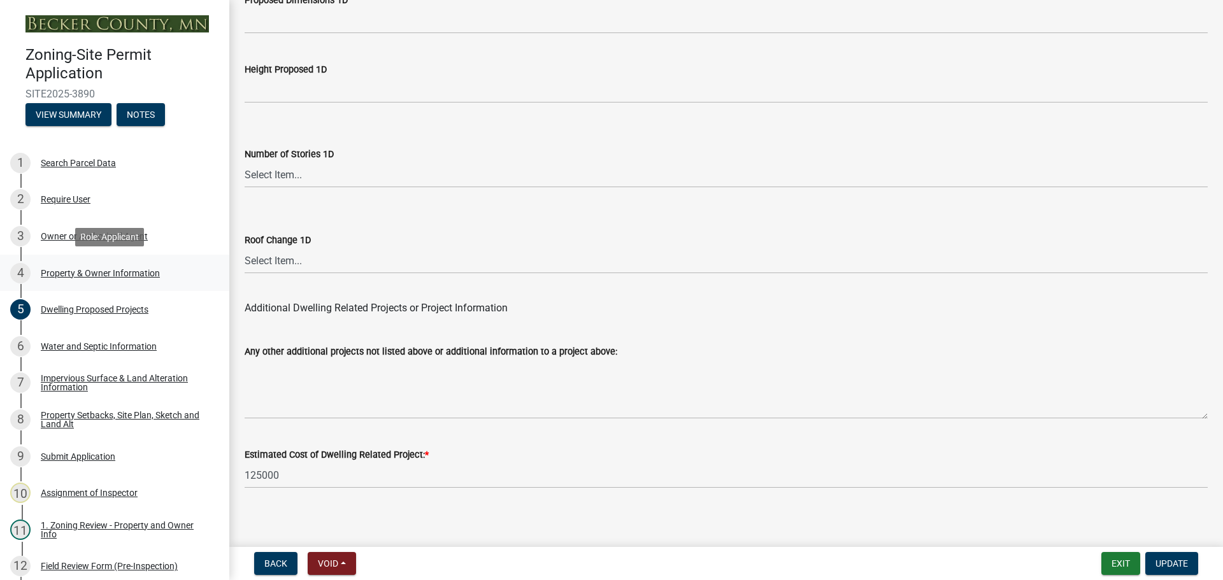
click at [101, 271] on div "Property & Owner Information" at bounding box center [100, 273] width 119 height 9
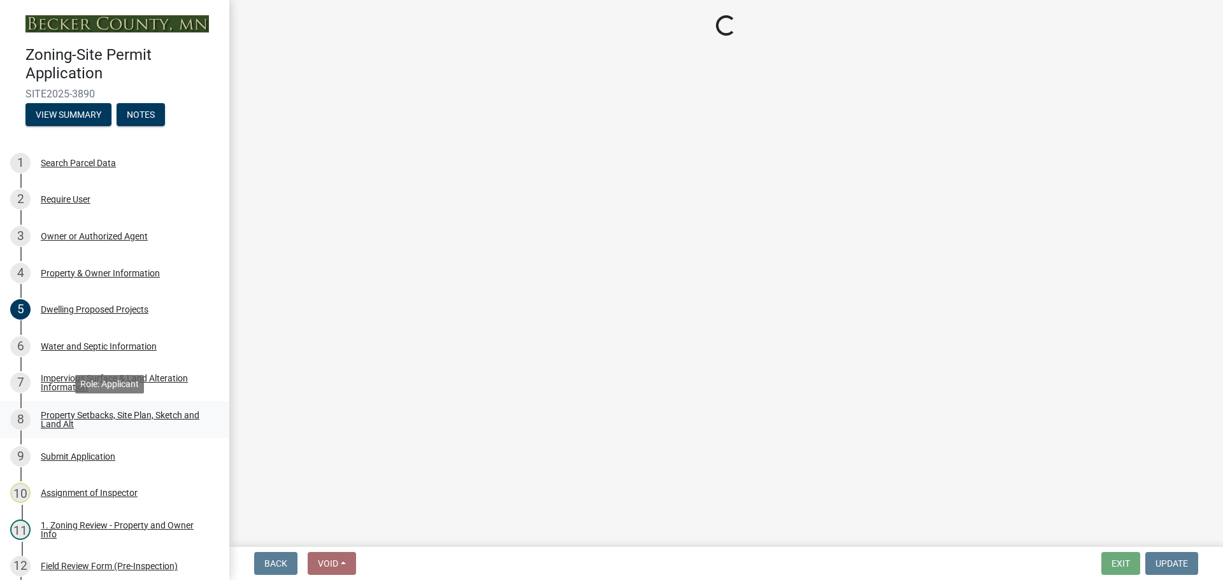
select select "15d55337-0fb0-485e-a759-dab20e978987"
select select "3da6e296-66f8-4eb7-bf15-05f229e9a83d"
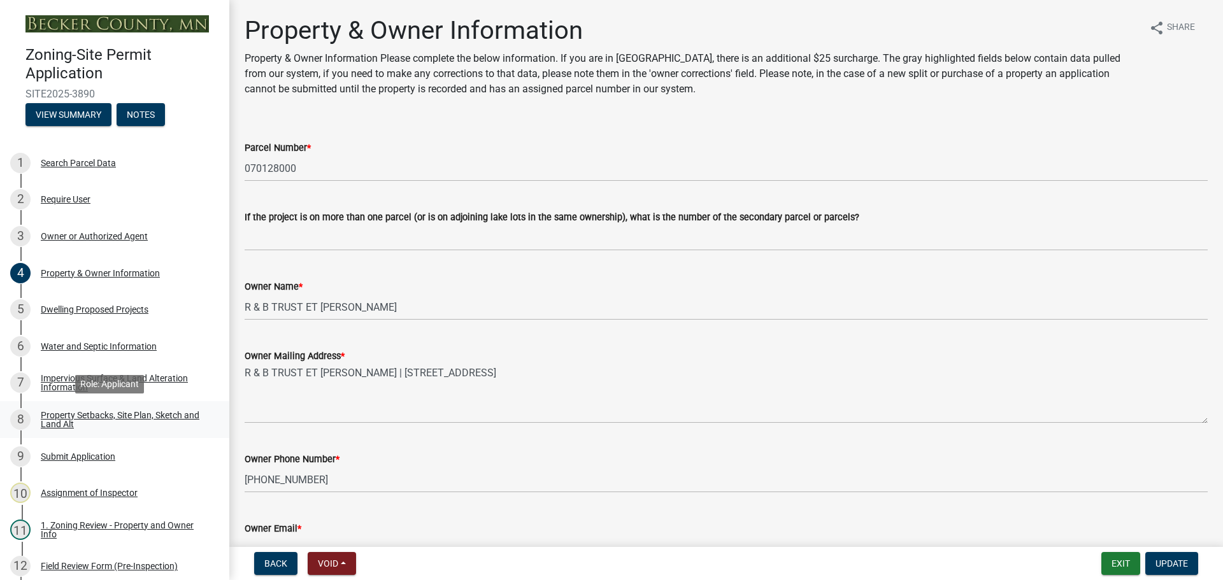
click at [139, 411] on div "Property Setbacks, Site Plan, Sketch and Land Alt" at bounding box center [125, 420] width 168 height 18
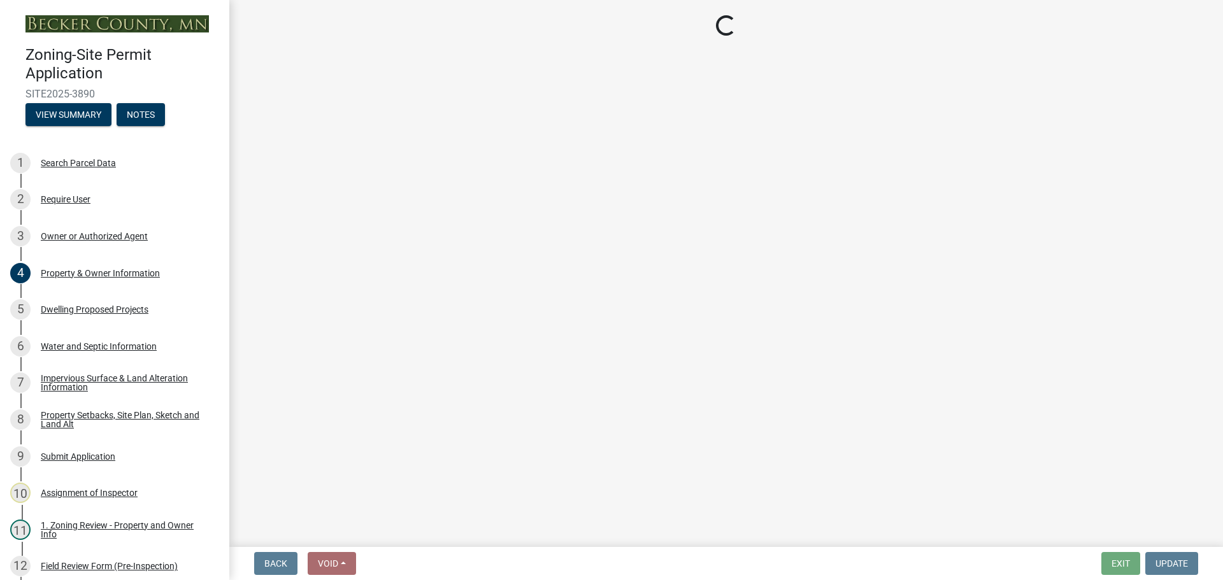
select select "7b13c63f-e699-4112-b373-98fbd28ec536"
select select "ea006710-9c33-42af-b592-fb3d359943c8"
select select "fd58f24c-a096-4195-863e-b494ea1fd324"
select select "12f785fb-c378-4b18-841c-21c73dc99083"
select select "12da6293-5841-4f5c-bd92-3658833964cd"
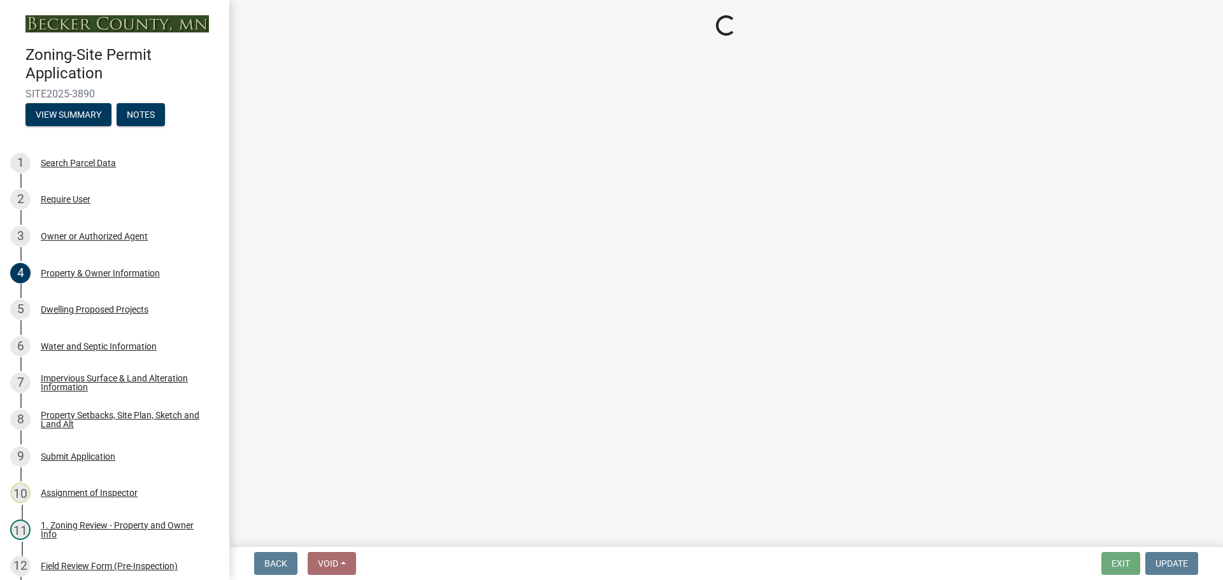
select select "5ad4ab64-b44e-481c-9000-9e5907aa74e1"
select select "e019de12-4845-45f2-ad10-5fb76eee0e55"
select select "c8b8ea71-7088-4e87-a493-7bc88cc2835b"
select select "1418c7e3-4054-4b00-84b5-d09b9560f30a"
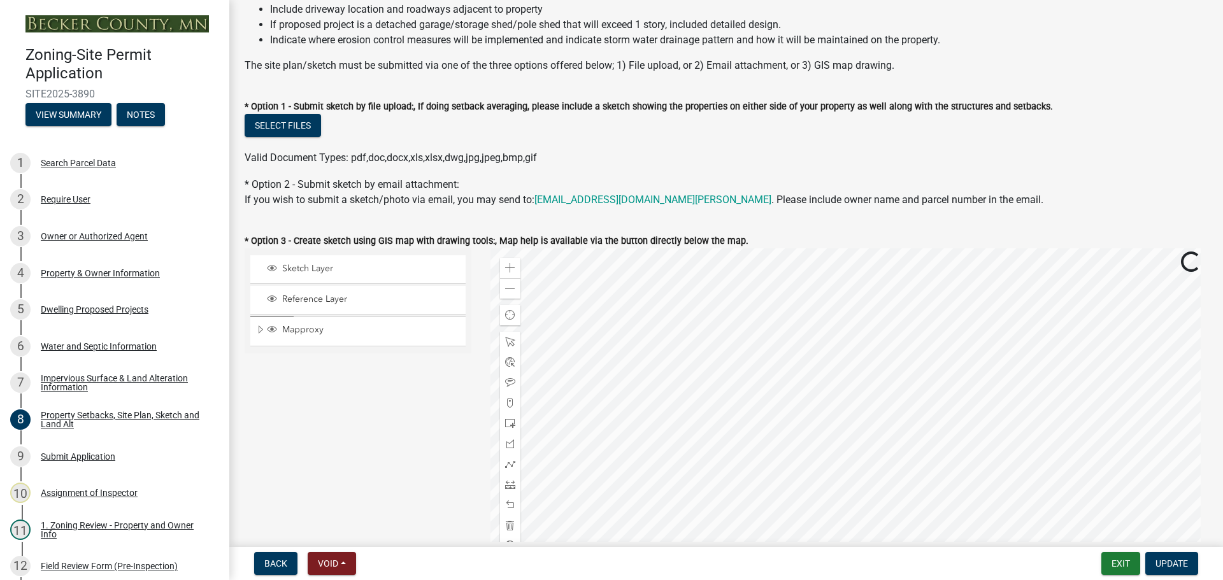
scroll to position [191, 0]
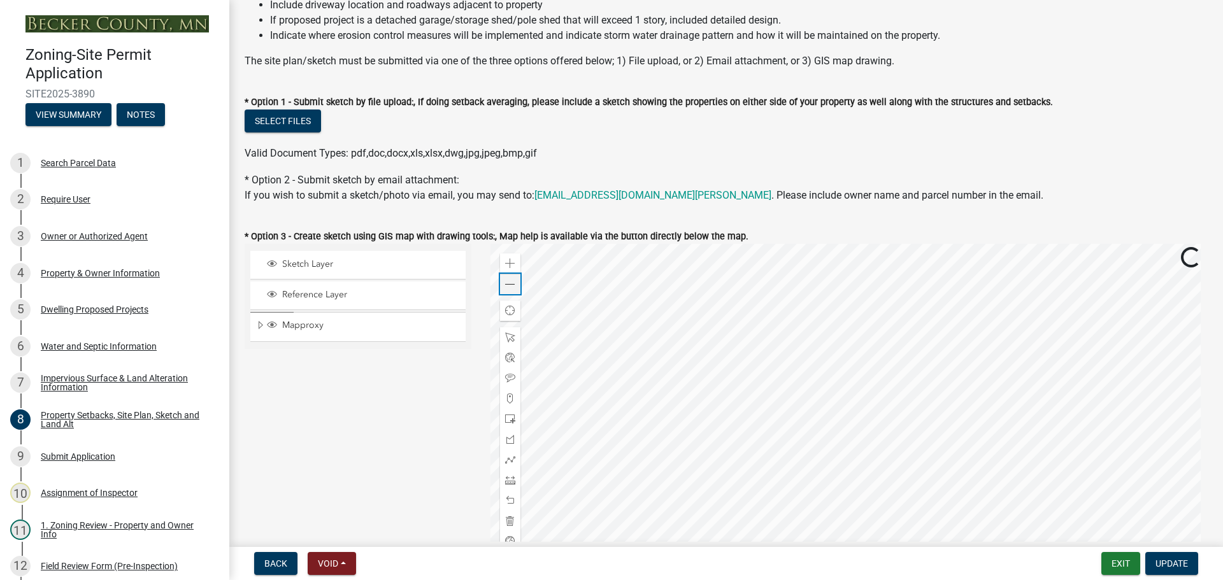
click at [500, 287] on div "Zoom out" at bounding box center [510, 284] width 20 height 20
click at [816, 424] on div at bounding box center [849, 403] width 718 height 318
click at [515, 285] on div "Zoom out" at bounding box center [510, 284] width 20 height 20
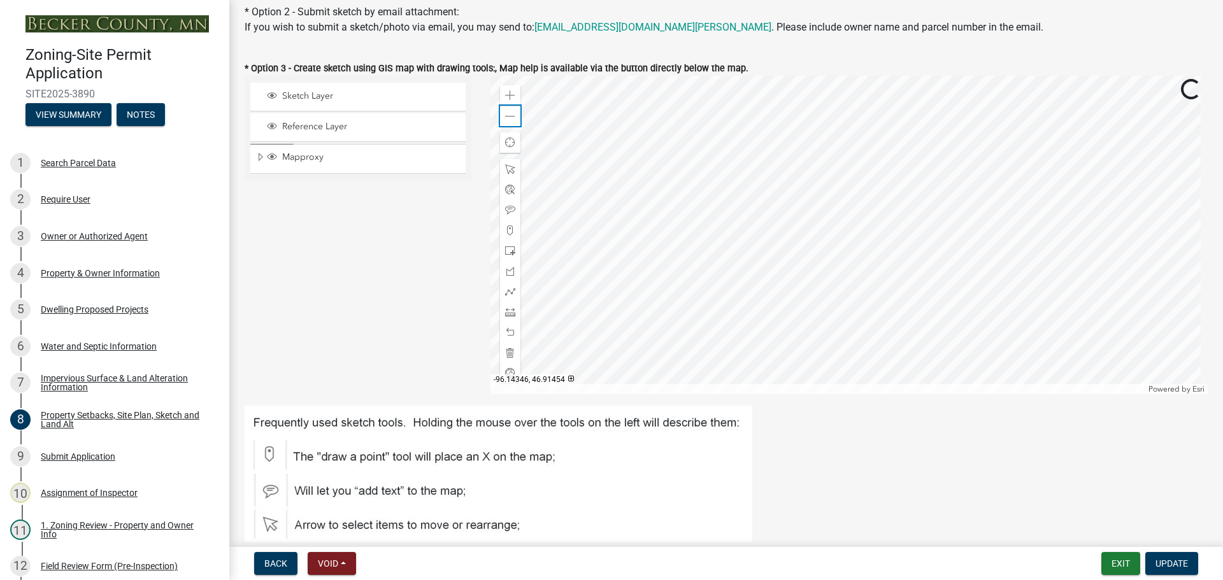
scroll to position [255, 0]
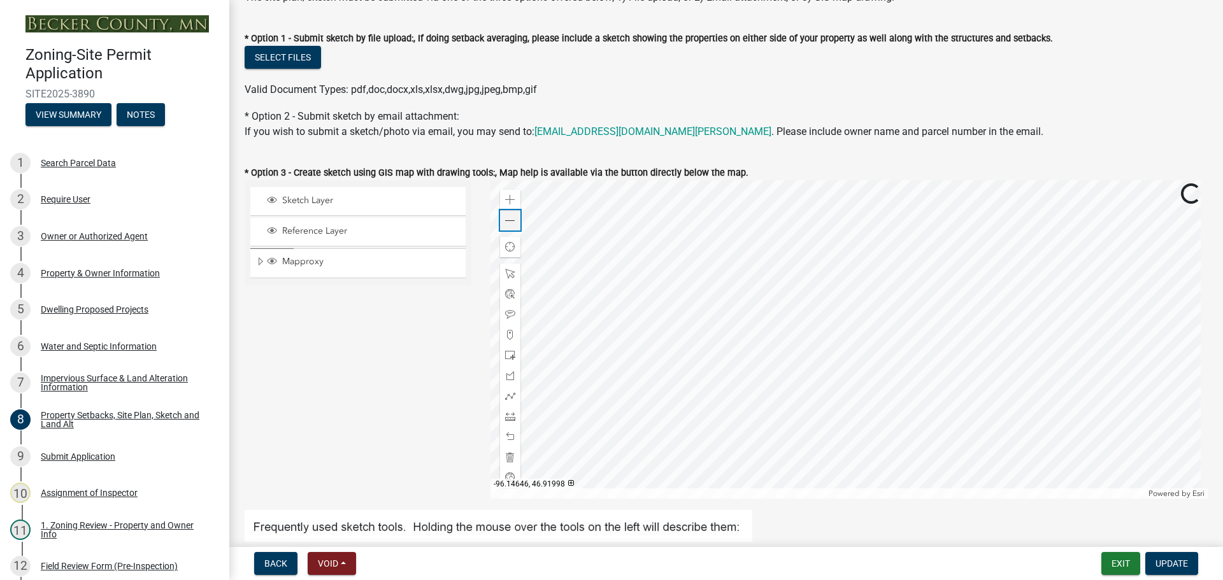
click at [505, 217] on span at bounding box center [510, 221] width 10 height 10
click at [764, 371] on div at bounding box center [849, 339] width 718 height 318
click at [785, 313] on div at bounding box center [849, 339] width 718 height 318
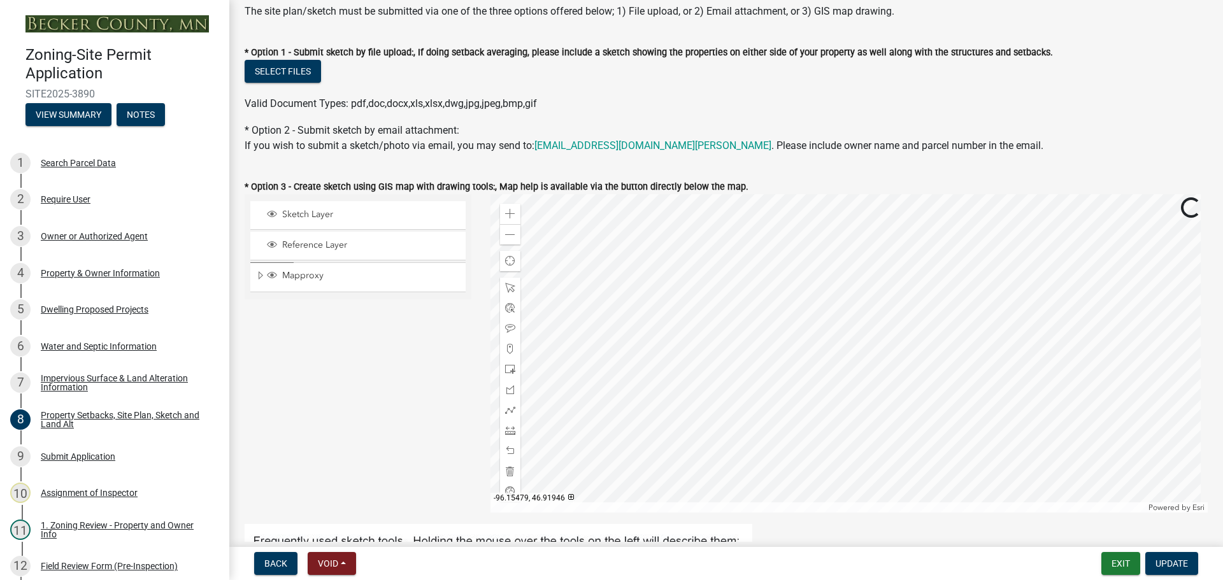
scroll to position [318, 0]
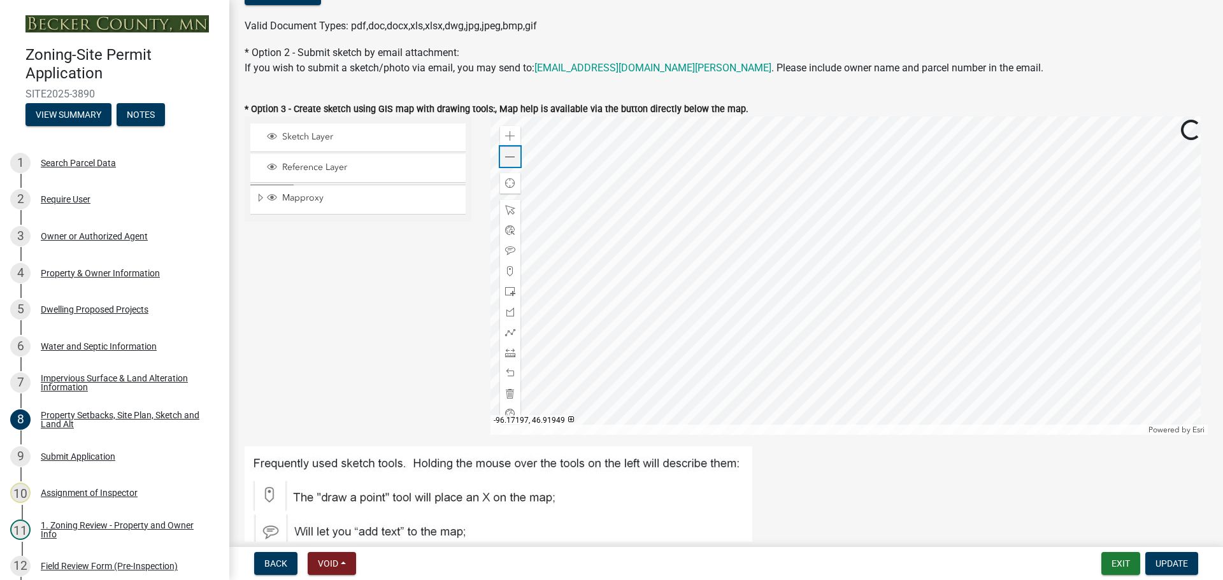
click at [510, 159] on span at bounding box center [510, 157] width 10 height 10
click at [741, 276] on div at bounding box center [849, 276] width 718 height 318
click at [500, 155] on div "Zoom out" at bounding box center [510, 156] width 20 height 20
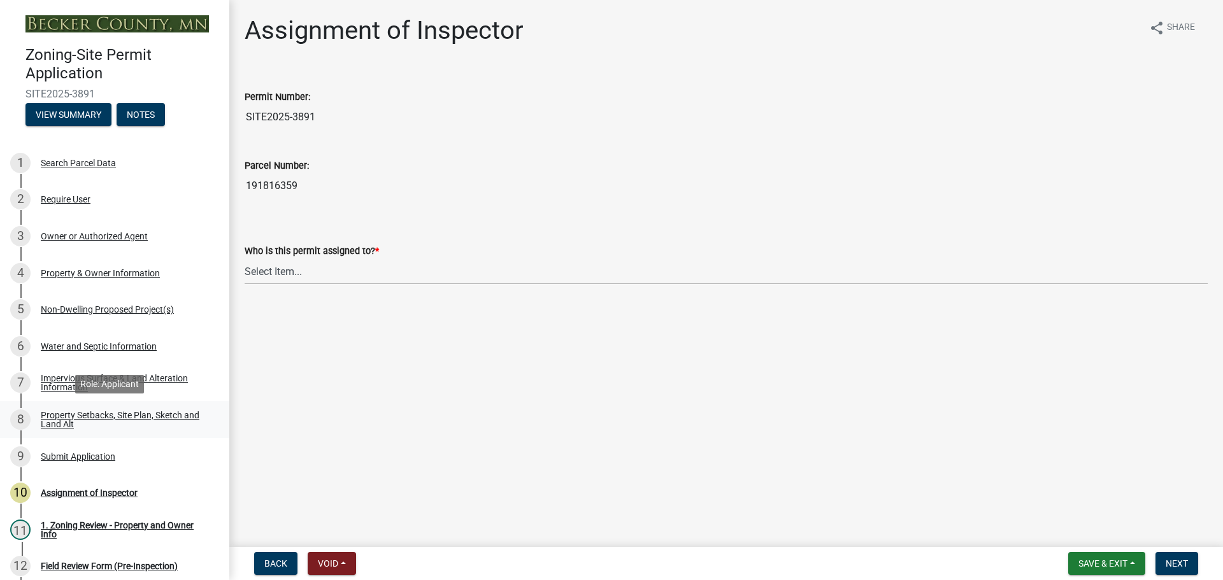
click at [126, 417] on div "Property Setbacks, Site Plan, Sketch and Land Alt" at bounding box center [125, 420] width 168 height 18
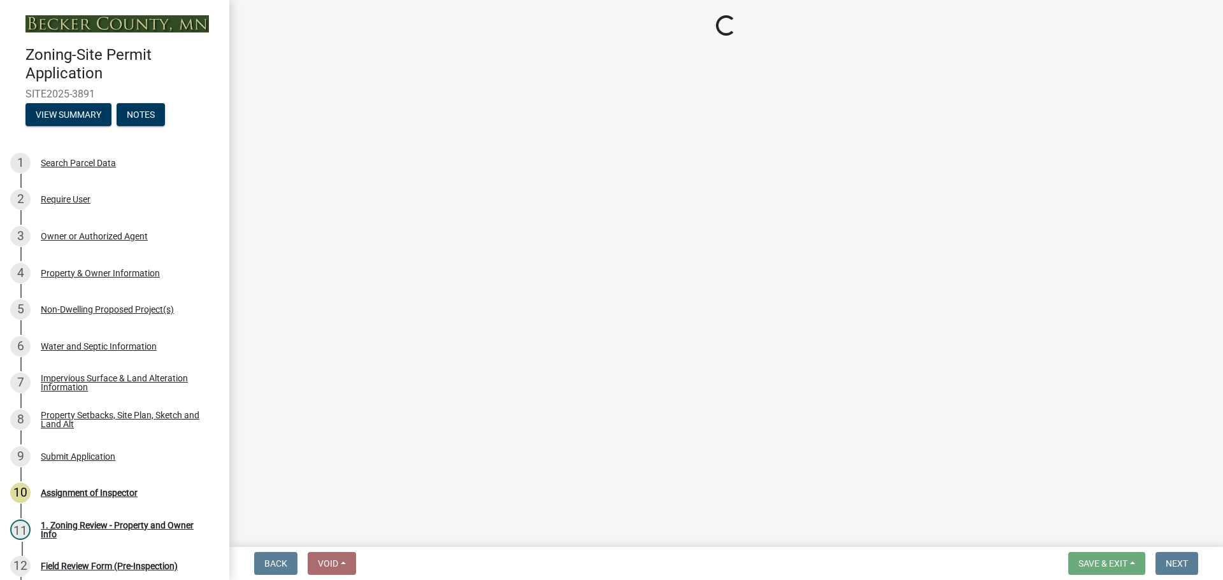
select select "d89fbfa0-1150-4954-b91c-9d482c9530a3"
select select "b56a4575-9846-47cf-8067-c59a4853da22"
select select "12f785fb-c378-4b18-841c-21c73dc99083"
select select "e8ab2dc3-aa3f-46f3-9b4a-37eb25ad84af"
select select "b98836ba-4715-455d-97ab-be9a9df498a8"
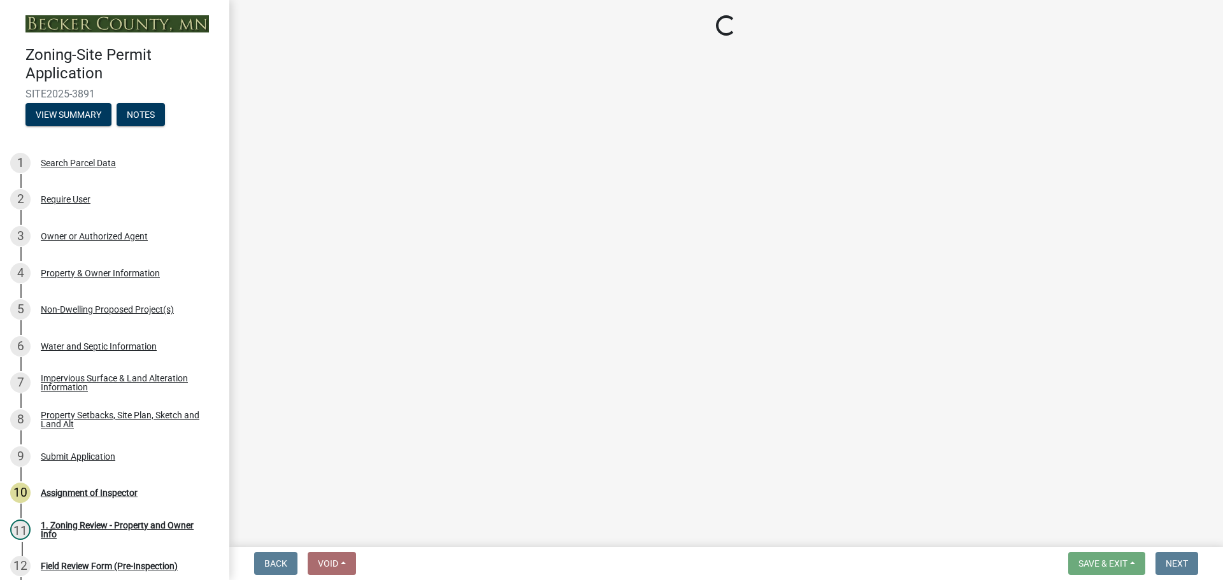
select select "c8b8ea71-7088-4e87-a493-7bc88cc2835b"
select select "a4ce8fad-3c47-4e2b-9375-28a8f2ee630b"
select select "19d13e65-c93d-443e-910a-7a17299544cc"
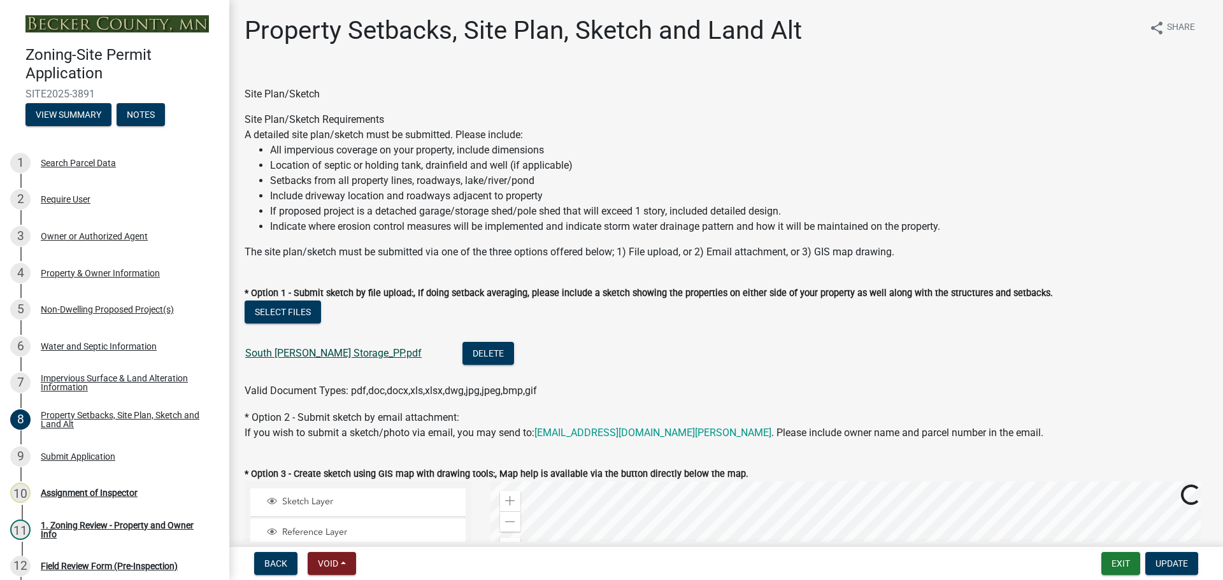
click at [344, 357] on link "South Melissa Storage_PP.pdf" at bounding box center [333, 353] width 176 height 12
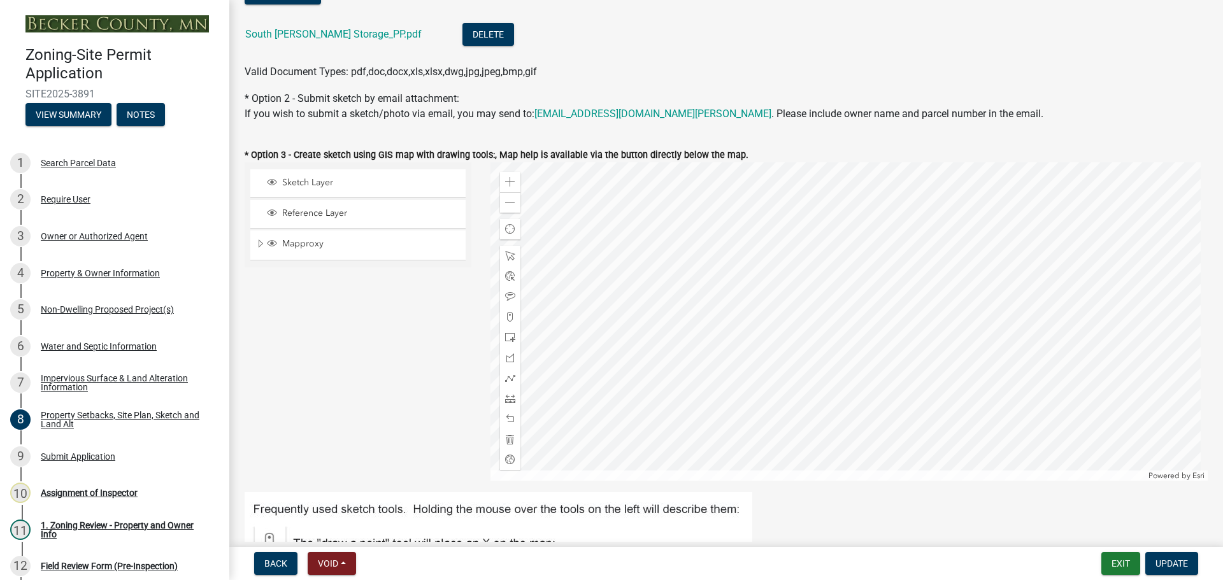
scroll to position [318, 0]
click at [505, 203] on span at bounding box center [510, 204] width 10 height 10
click at [827, 290] on div at bounding box center [849, 322] width 718 height 318
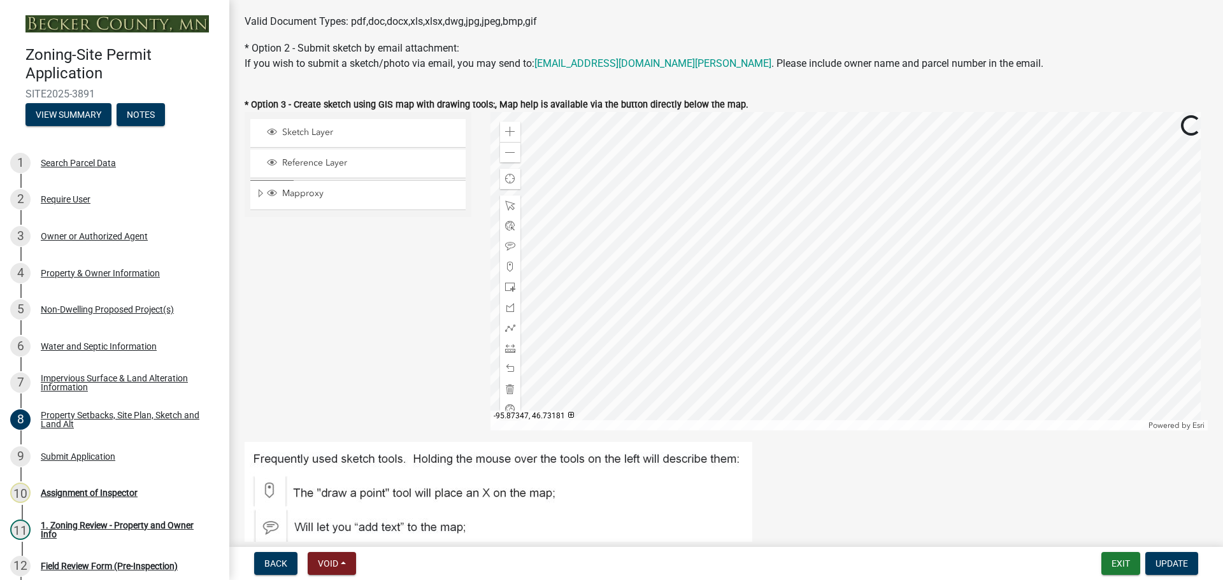
scroll to position [382, 0]
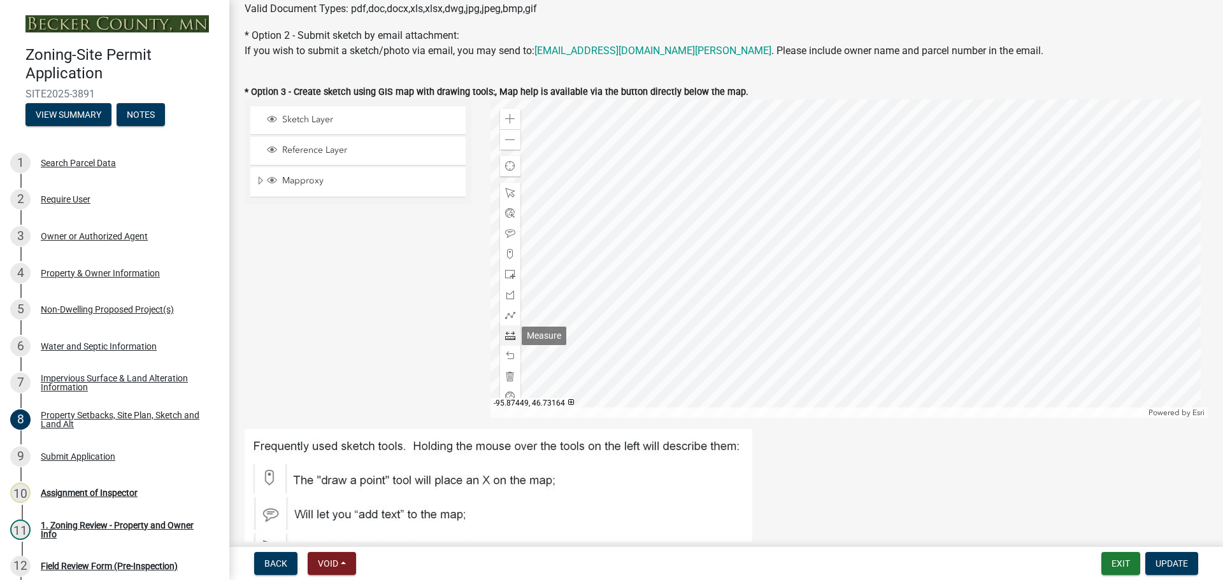
click at [512, 333] on span at bounding box center [510, 336] width 10 height 10
click at [1148, 210] on div at bounding box center [849, 258] width 718 height 318
click at [80, 308] on div "Non-Dwelling Proposed Project(s)" at bounding box center [107, 309] width 133 height 9
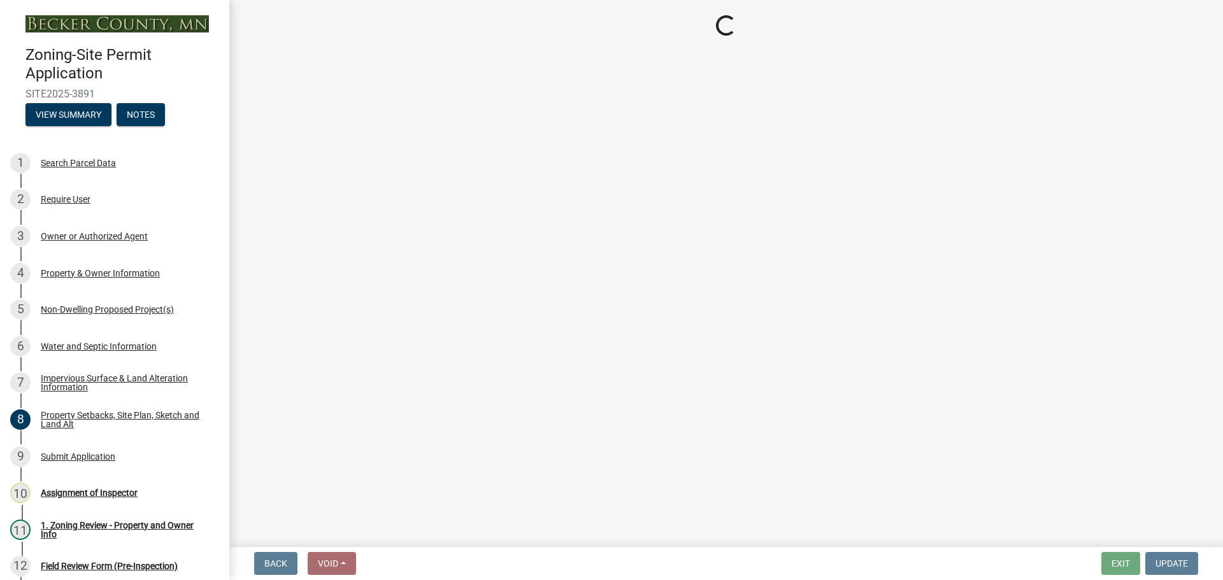
select select "6ced1b54-2913-4dbf-9776-23baa6524e46"
select select "3a2d96d3-fd69-4ed9-bae4-7a5aa03a7e58"
select select "cf118f3b-6469-426f-b247-8aeebfb0198d"
select select "d5258256-81e9-4688-bc84-b01445ee29b6"
select select "258cbdbc-8629-455d-9fed-6a57bf82144e"
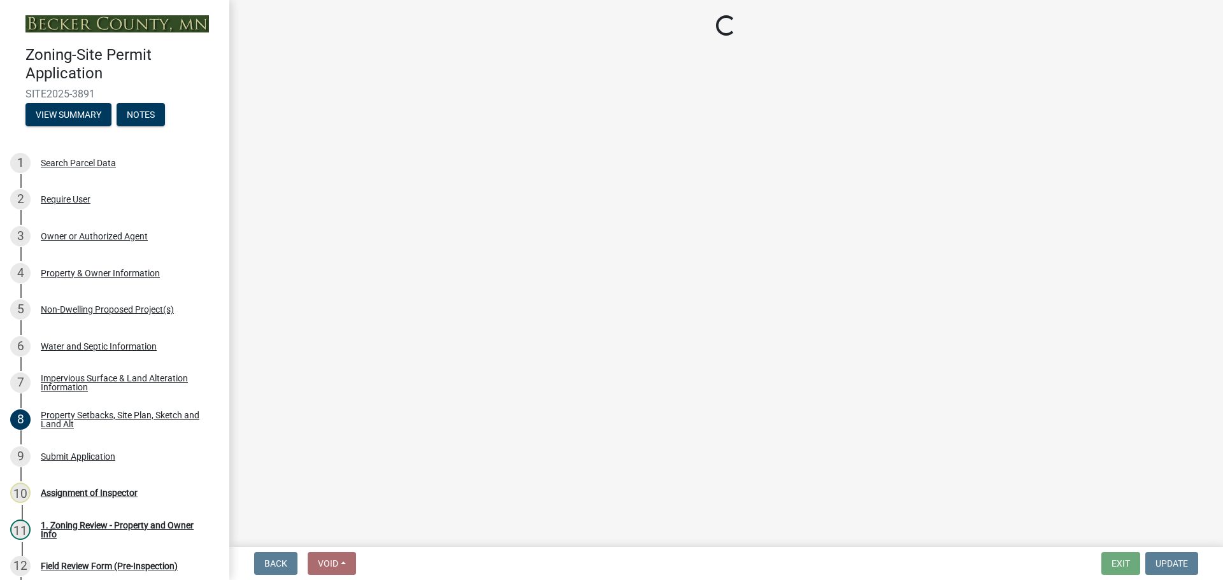
select select "a9a8393f-3c28-47b8-b6d9-84c94641c3fc"
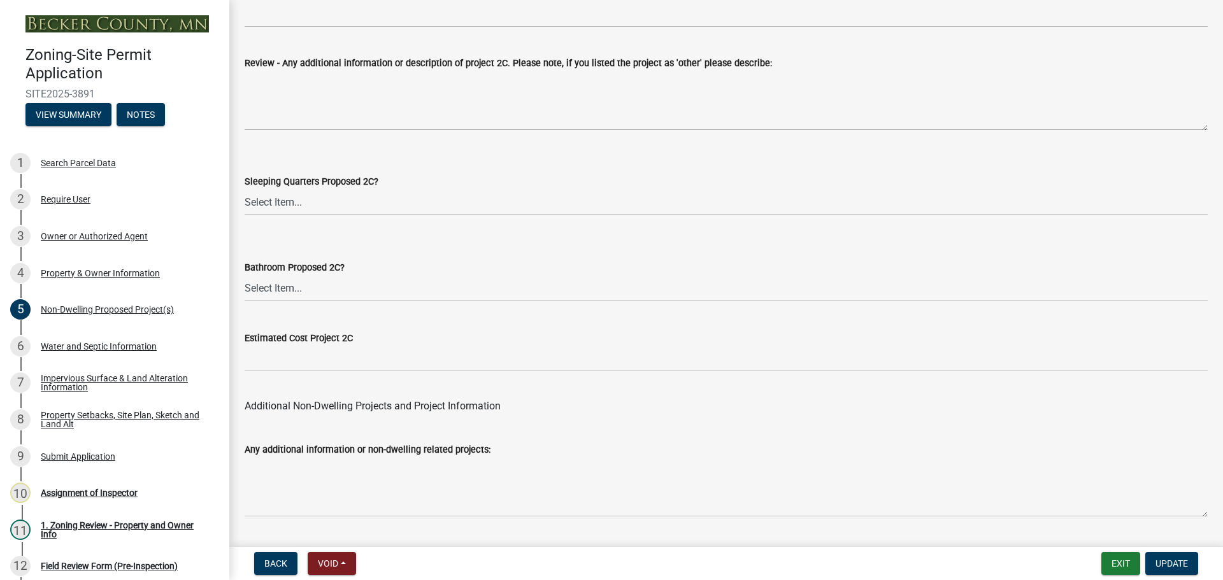
scroll to position [2494, 0]
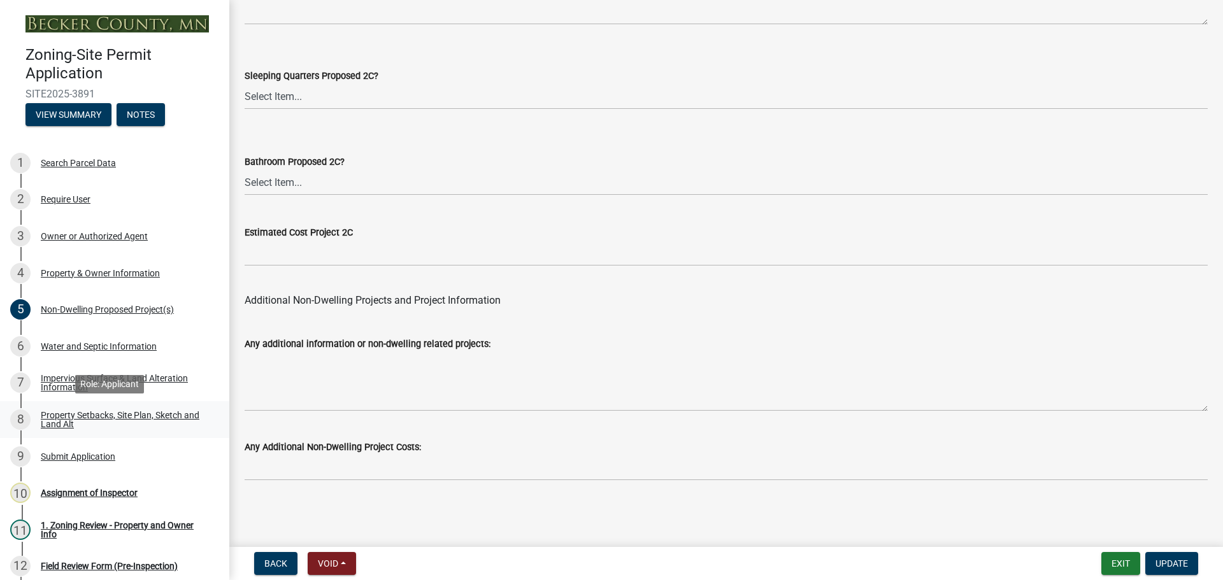
click at [140, 424] on div "Property Setbacks, Site Plan, Sketch and Land Alt" at bounding box center [125, 420] width 168 height 18
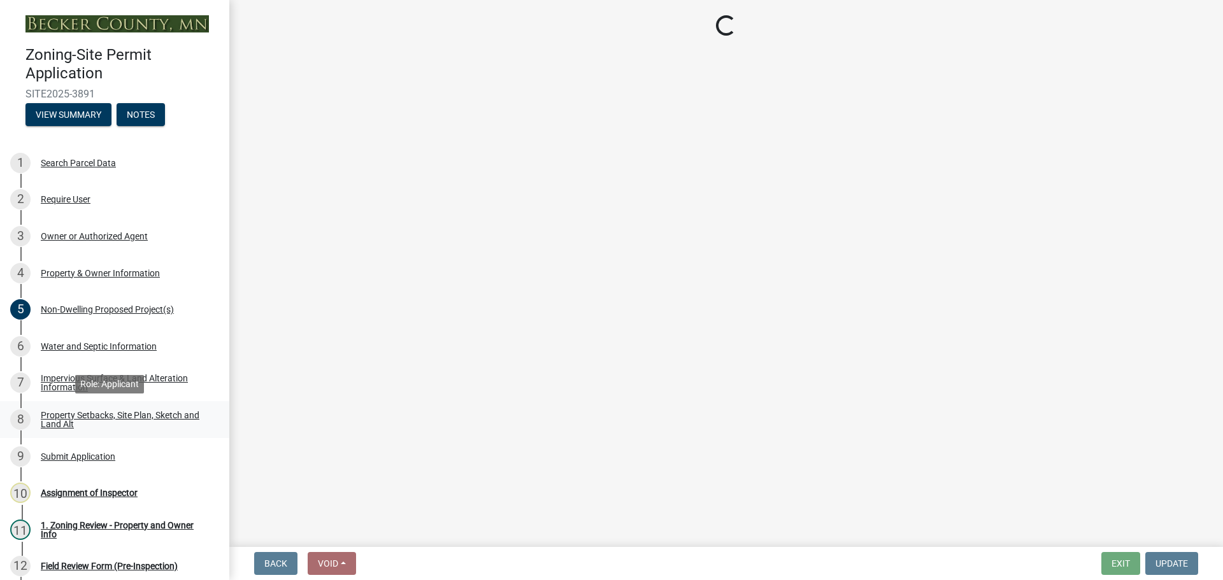
scroll to position [0, 0]
select select "d89fbfa0-1150-4954-b91c-9d482c9530a3"
select select "b56a4575-9846-47cf-8067-c59a4853da22"
select select "12f785fb-c378-4b18-841c-21c73dc99083"
select select "e8ab2dc3-aa3f-46f3-9b4a-37eb25ad84af"
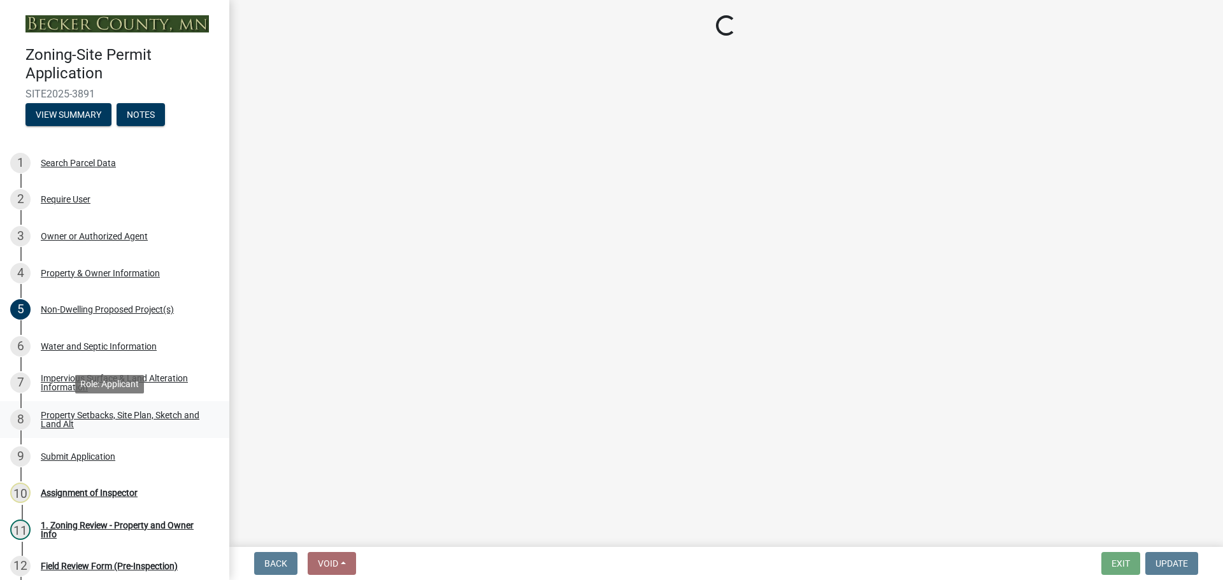
select select "b98836ba-4715-455d-97ab-be9a9df498a8"
select select "c8b8ea71-7088-4e87-a493-7bc88cc2835b"
select select "a4ce8fad-3c47-4e2b-9375-28a8f2ee630b"
select select "19d13e65-c93d-443e-910a-7a17299544cc"
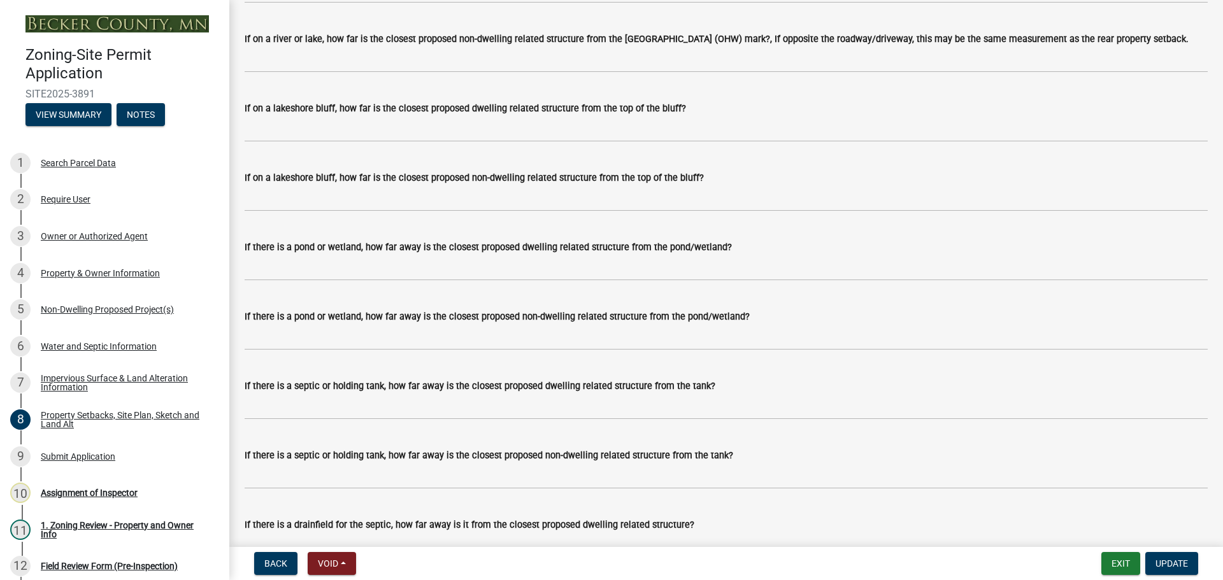
scroll to position [2773, 0]
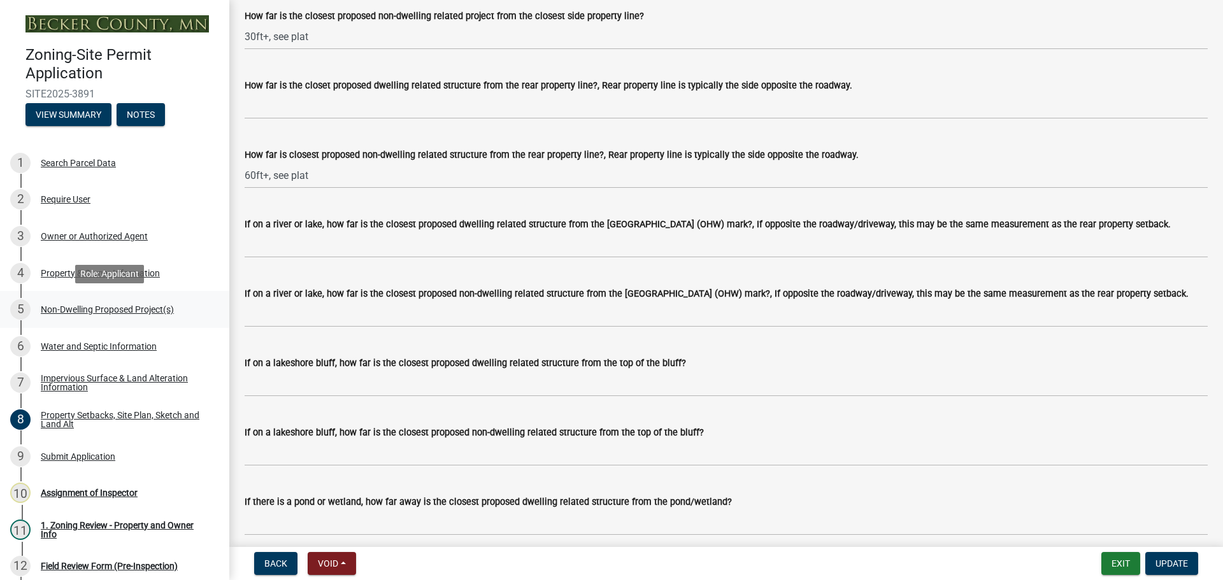
click at [99, 311] on div "Non-Dwelling Proposed Project(s)" at bounding box center [107, 309] width 133 height 9
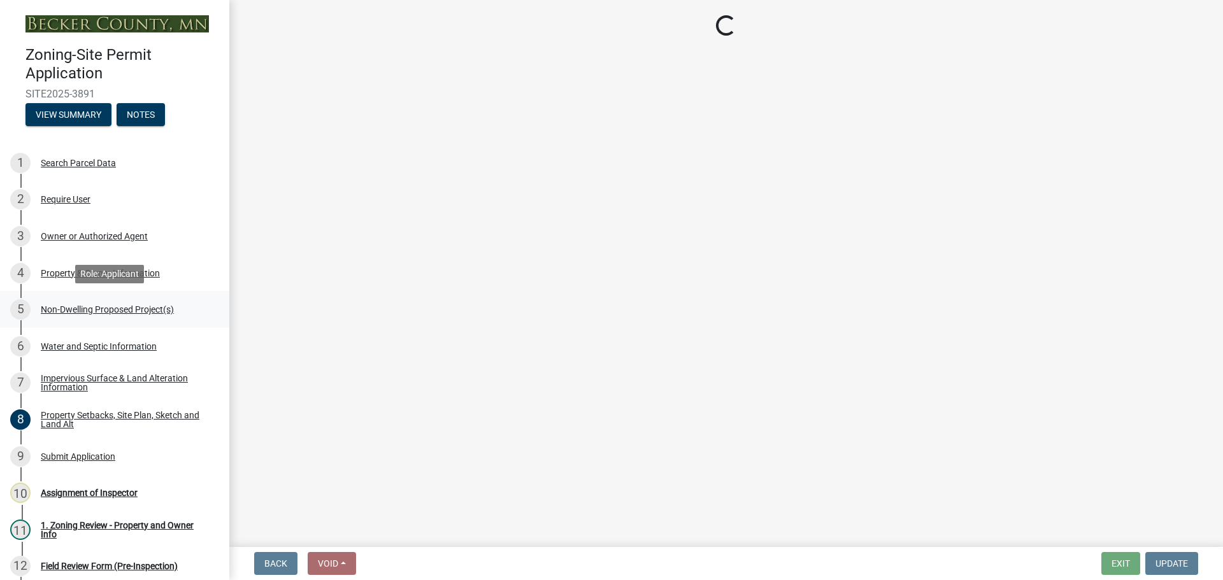
scroll to position [0, 0]
select select "6ced1b54-2913-4dbf-9776-23baa6524e46"
select select "3a2d96d3-fd69-4ed9-bae4-7a5aa03a7e58"
select select "cf118f3b-6469-426f-b247-8aeebfb0198d"
select select "d5258256-81e9-4688-bc84-b01445ee29b6"
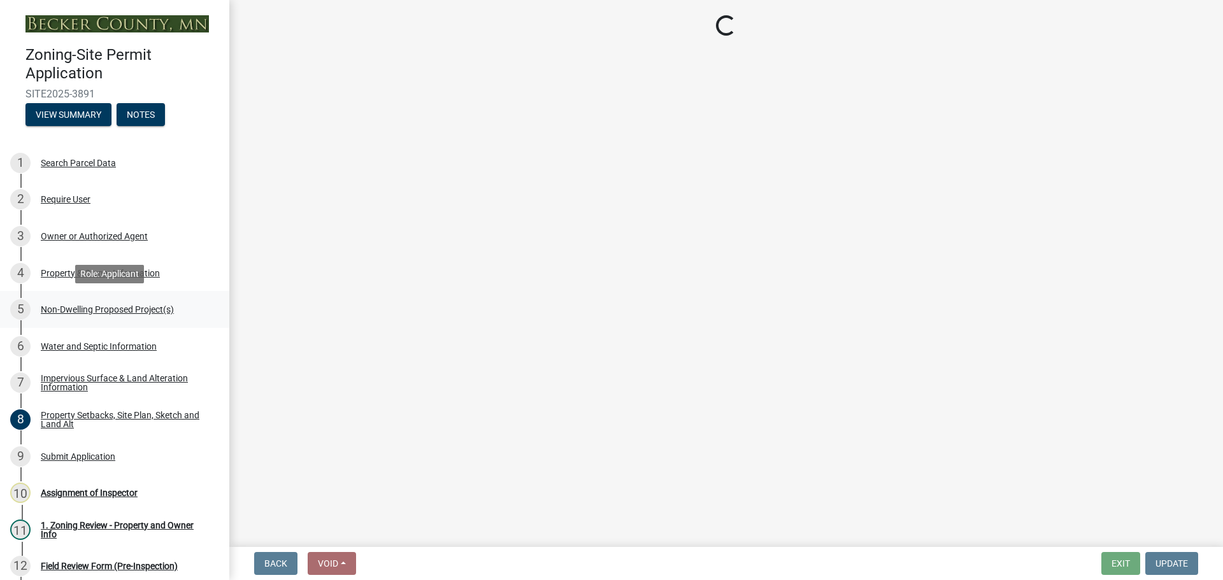
select select "258cbdbc-8629-455d-9fed-6a57bf82144e"
select select "a9a8393f-3c28-47b8-b6d9-84c94641c3fc"
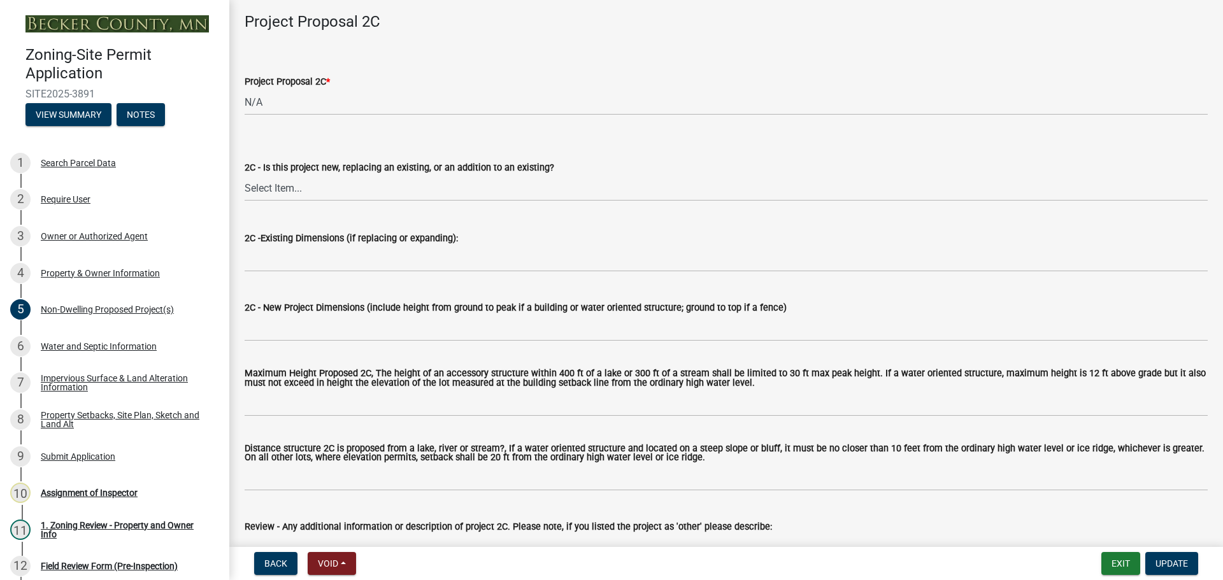
scroll to position [2048, 0]
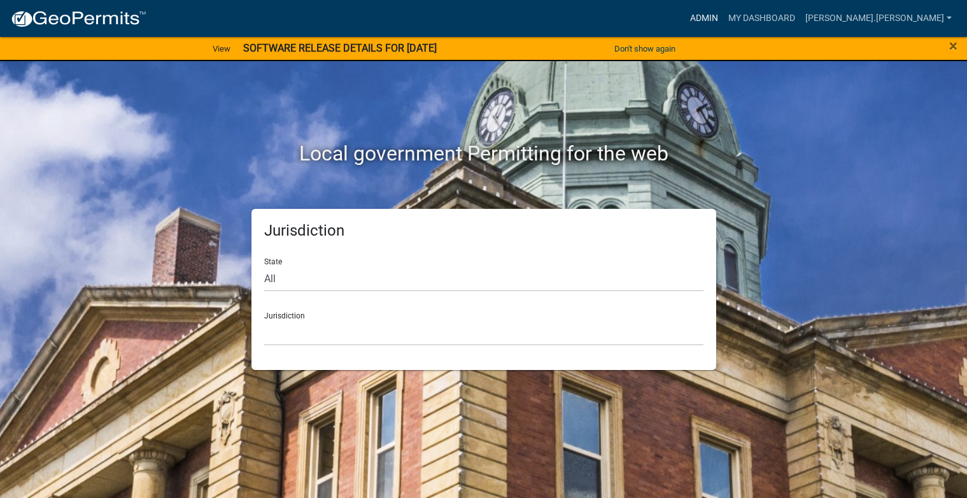
click at [723, 13] on link "Admin" at bounding box center [704, 18] width 38 height 24
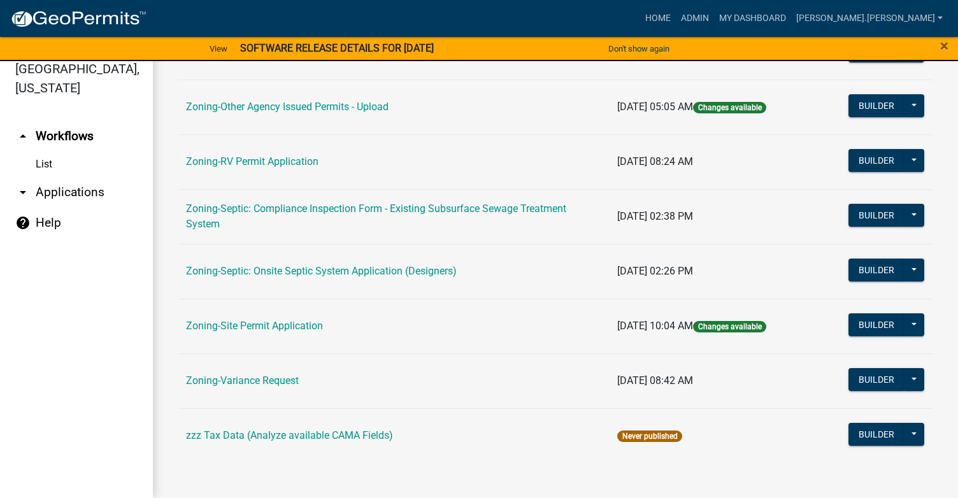
scroll to position [479, 0]
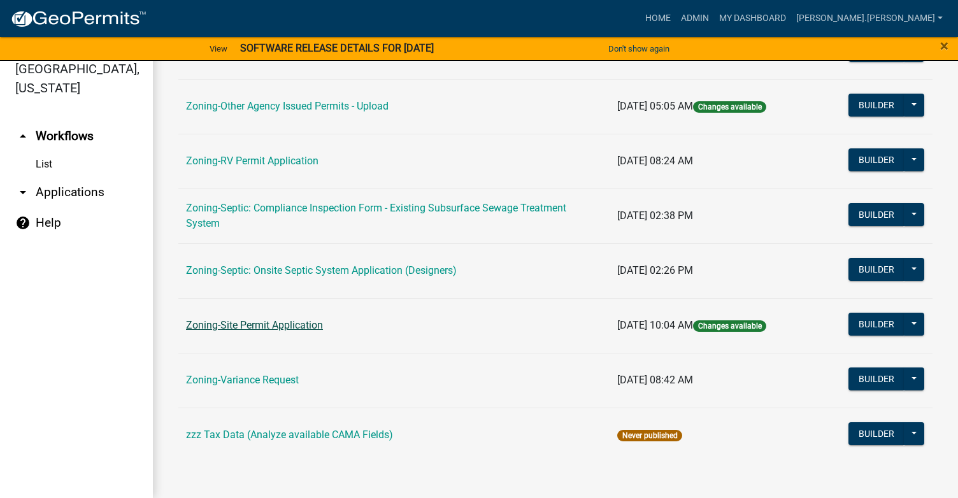
click at [274, 322] on link "Zoning-Site Permit Application" at bounding box center [254, 325] width 137 height 12
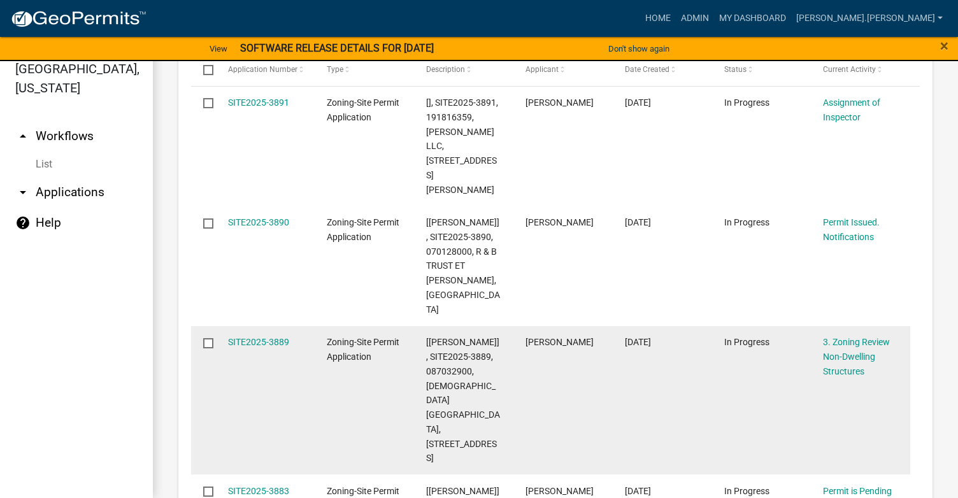
scroll to position [318, 0]
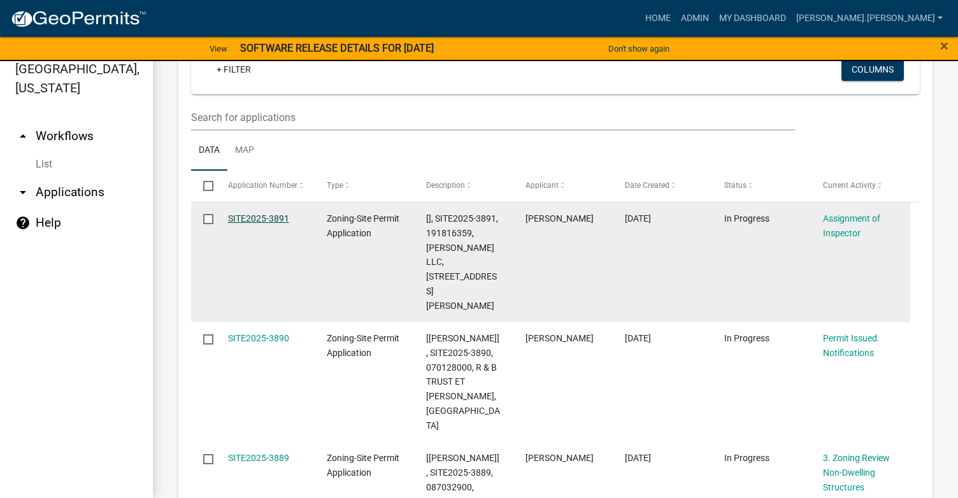
click at [250, 218] on link "SITE2025-3891" at bounding box center [258, 218] width 61 height 10
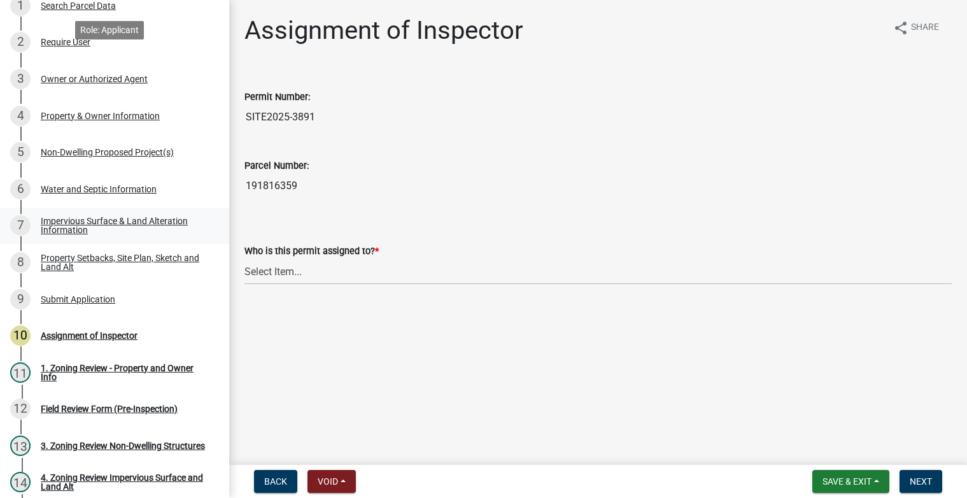
scroll to position [318, 0]
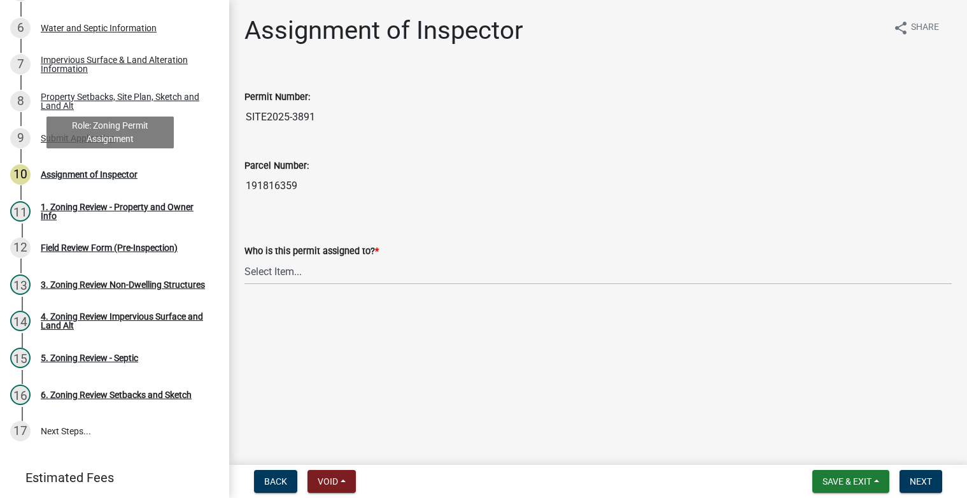
click at [81, 174] on div "Assignment of Inspector" at bounding box center [89, 174] width 97 height 9
click at [274, 267] on select "Select Item... [PERSON_NAME] [PERSON_NAME] [PERSON_NAME] [PERSON_NAME] [PERSON_…" at bounding box center [599, 272] width 708 height 26
click at [245, 259] on select "Select Item... [PERSON_NAME] [PERSON_NAME] [PERSON_NAME] [PERSON_NAME] [PERSON_…" at bounding box center [599, 272] width 708 height 26
select select "c0b6e50c-983d-48c1-a910-e8bd43c13b77"
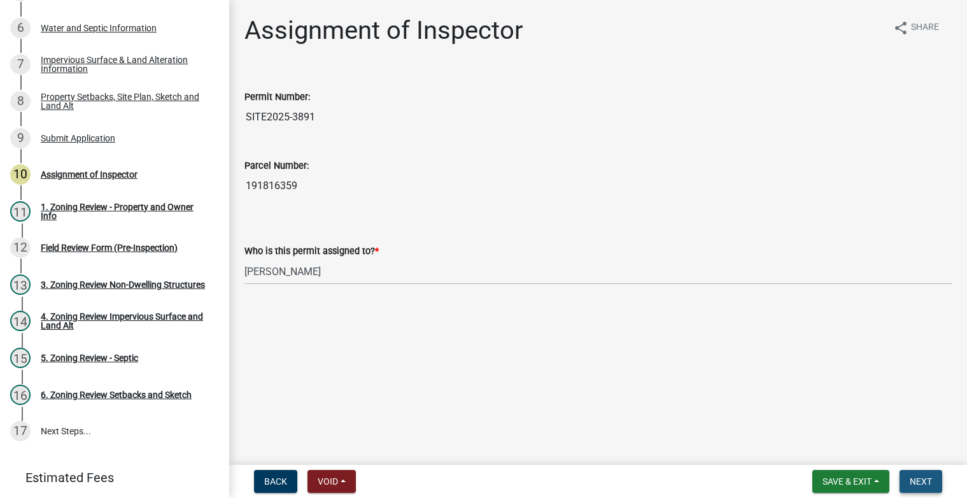
click at [911, 480] on span "Next" at bounding box center [921, 481] width 22 height 10
